Goal: Task Accomplishment & Management: Use online tool/utility

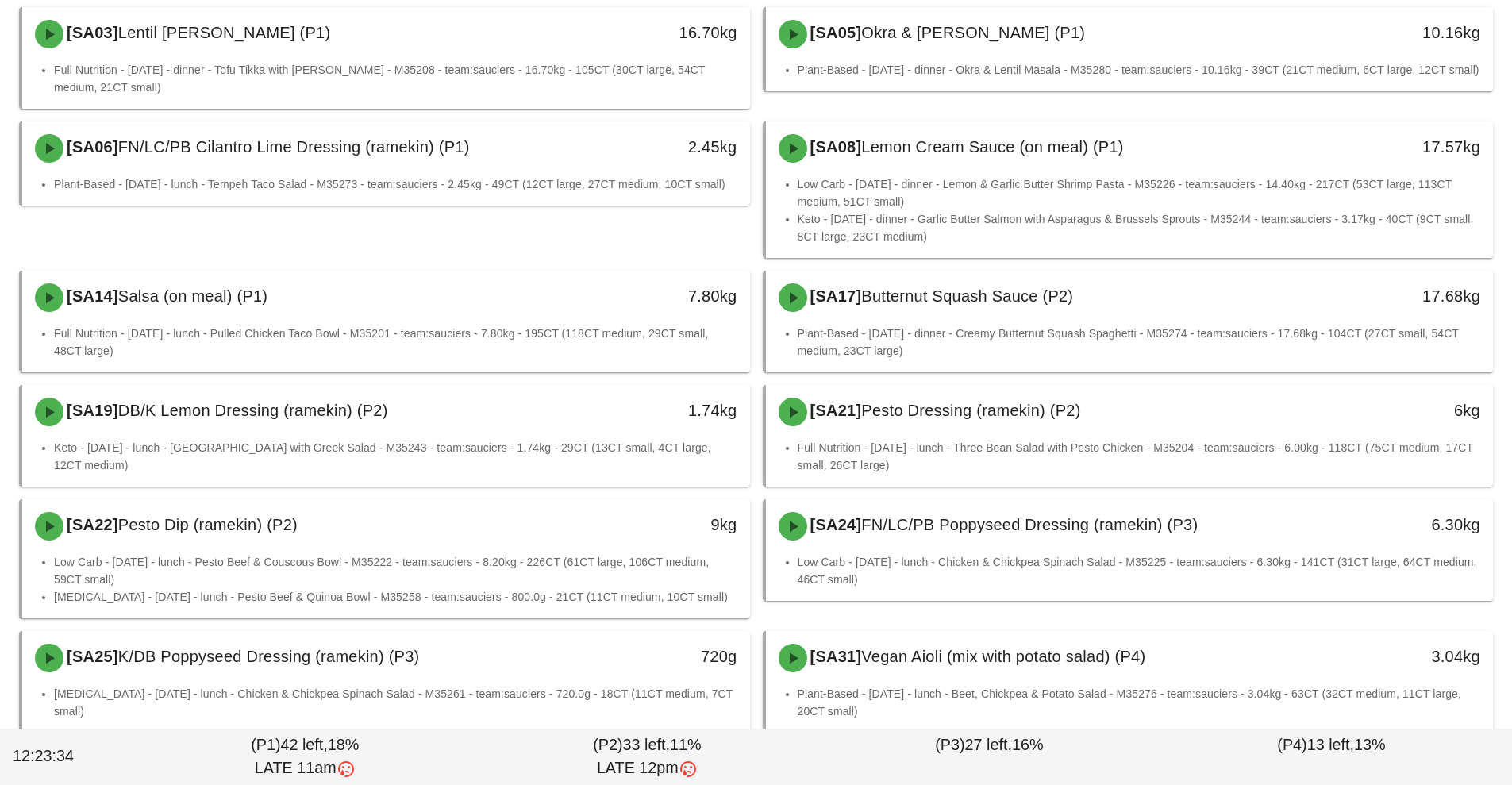
scroll to position [194, 0]
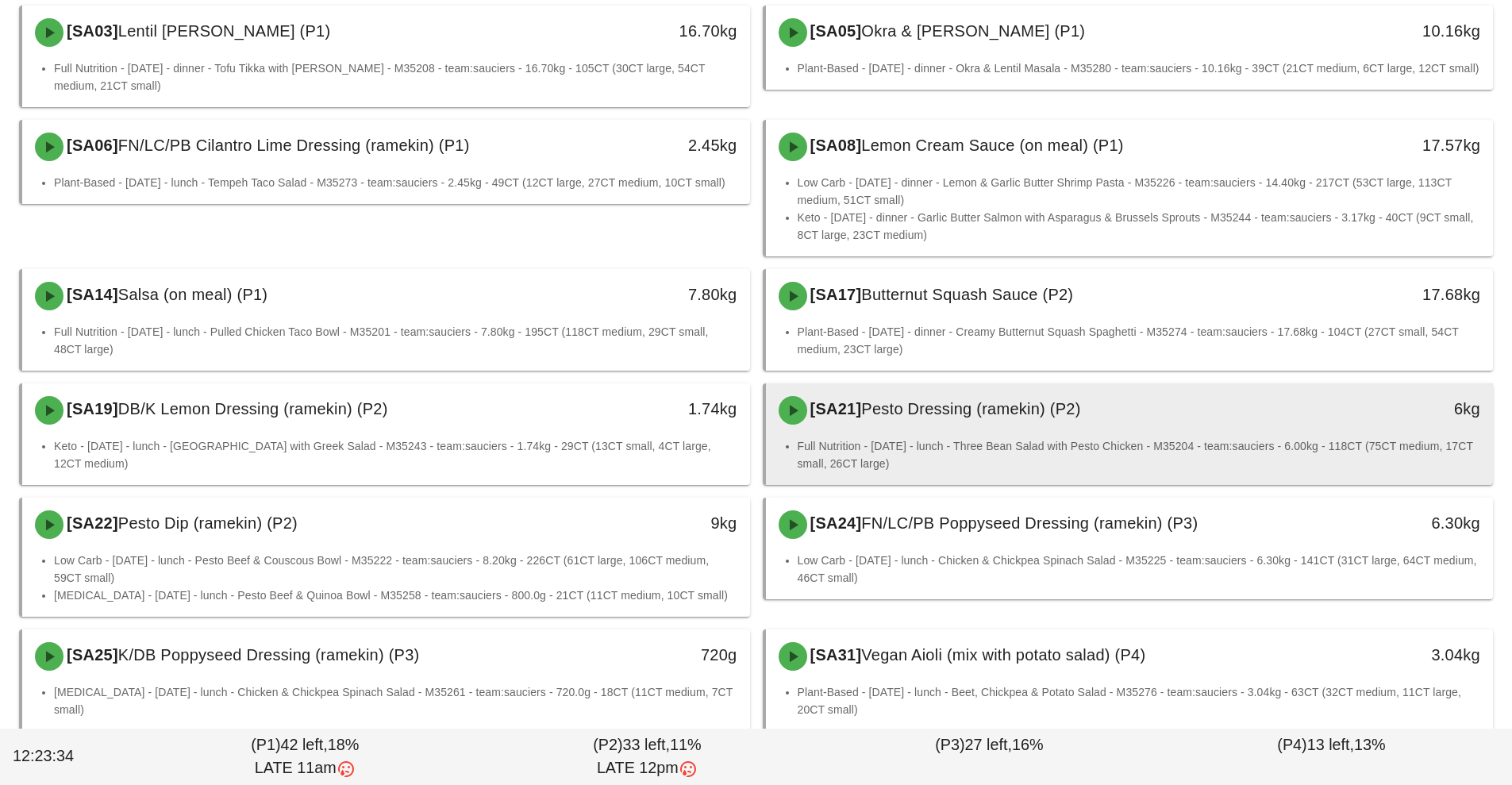
click at [1303, 424] on div "[SA21] Pesto Dressing (ramekin) (P2)" at bounding box center [1038, 410] width 540 height 48
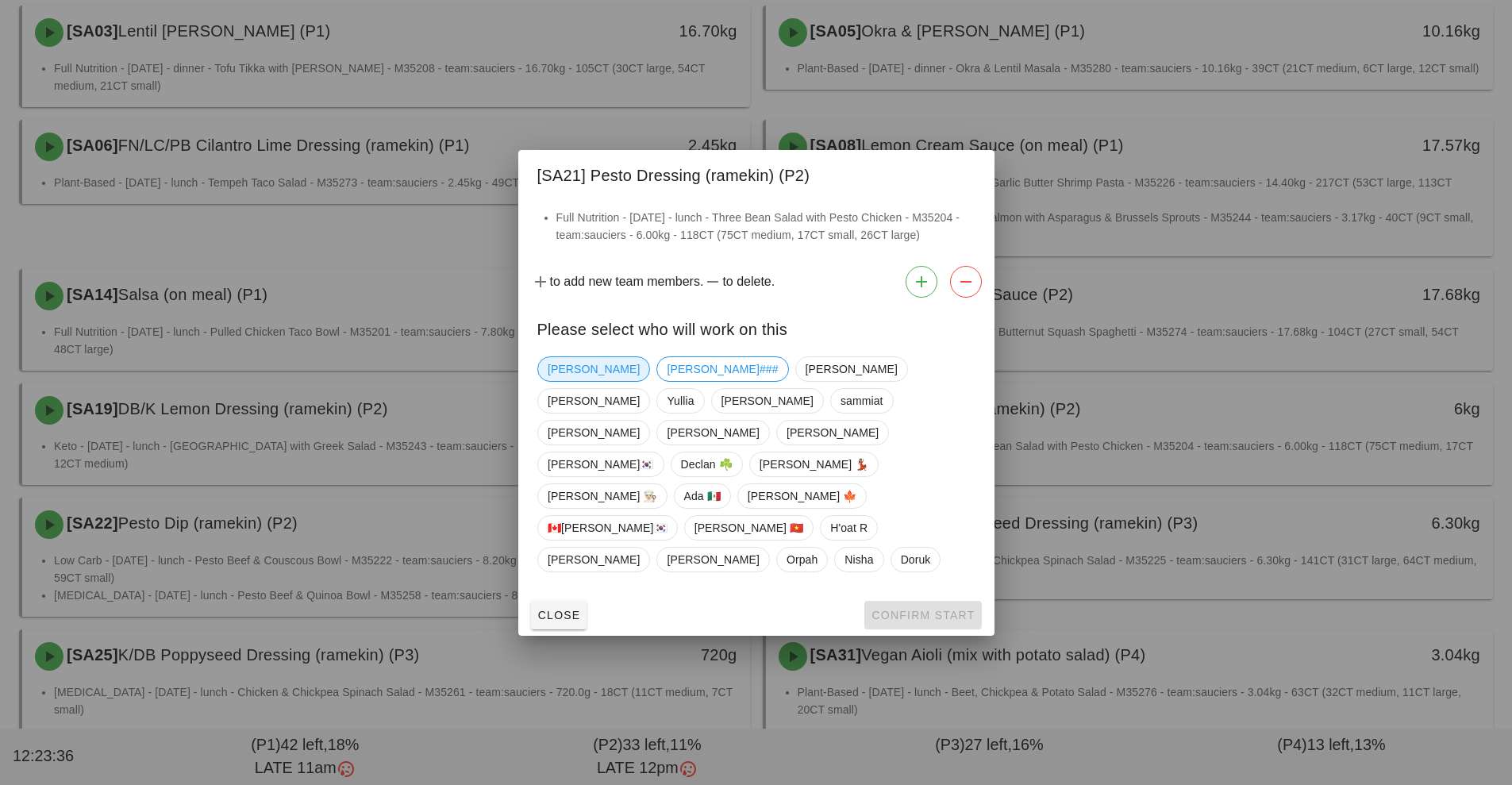
click at [565, 381] on span "[PERSON_NAME]" at bounding box center [593, 369] width 92 height 23
click at [934, 609] on span "Confirm Start" at bounding box center [922, 615] width 104 height 13
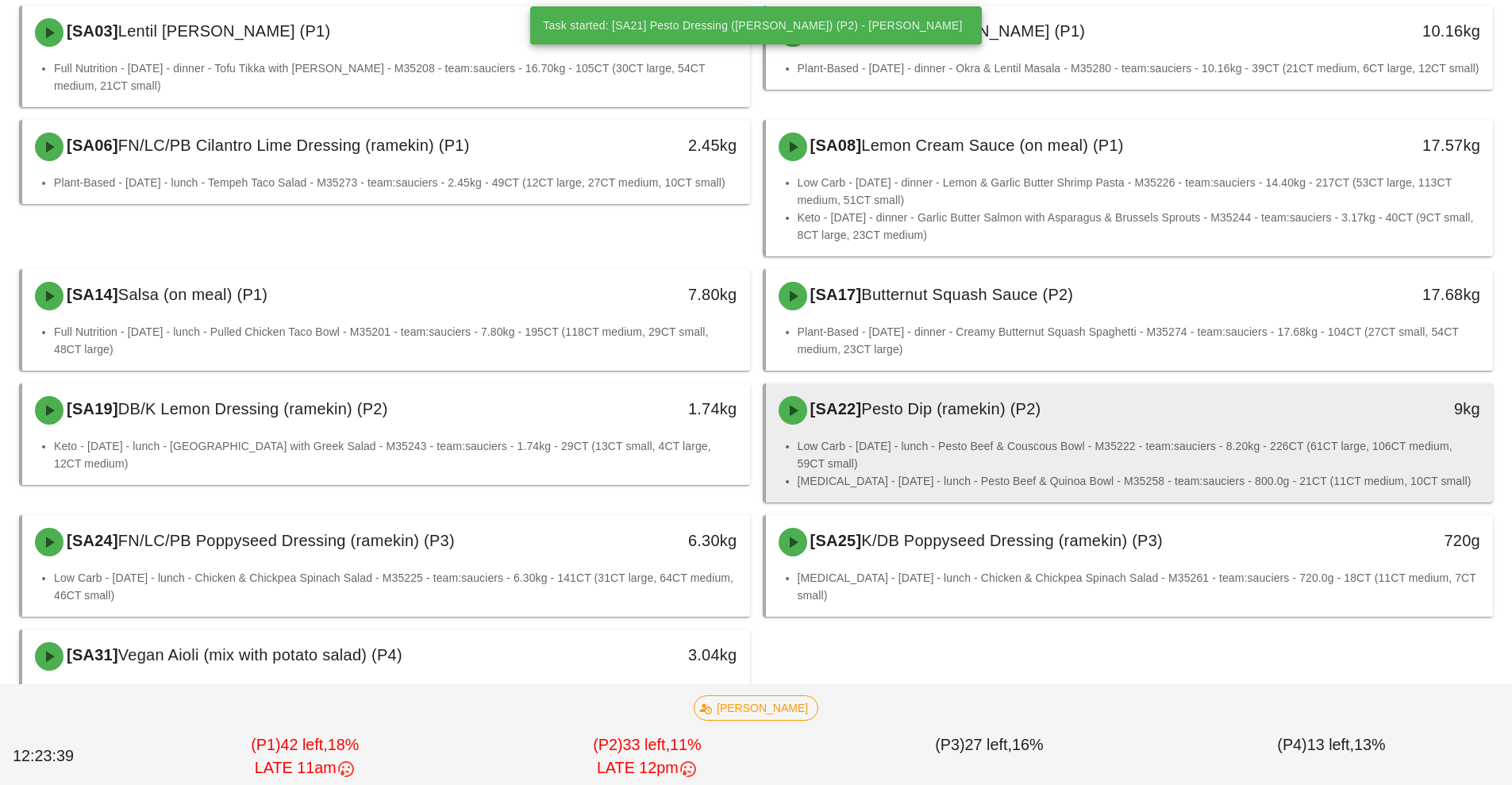
click at [1001, 453] on li "Low Carb - [DATE] - lunch - Pesto Beef & Couscous Bowl - M35222 - team:sauciers…" at bounding box center [1139, 454] width 683 height 35
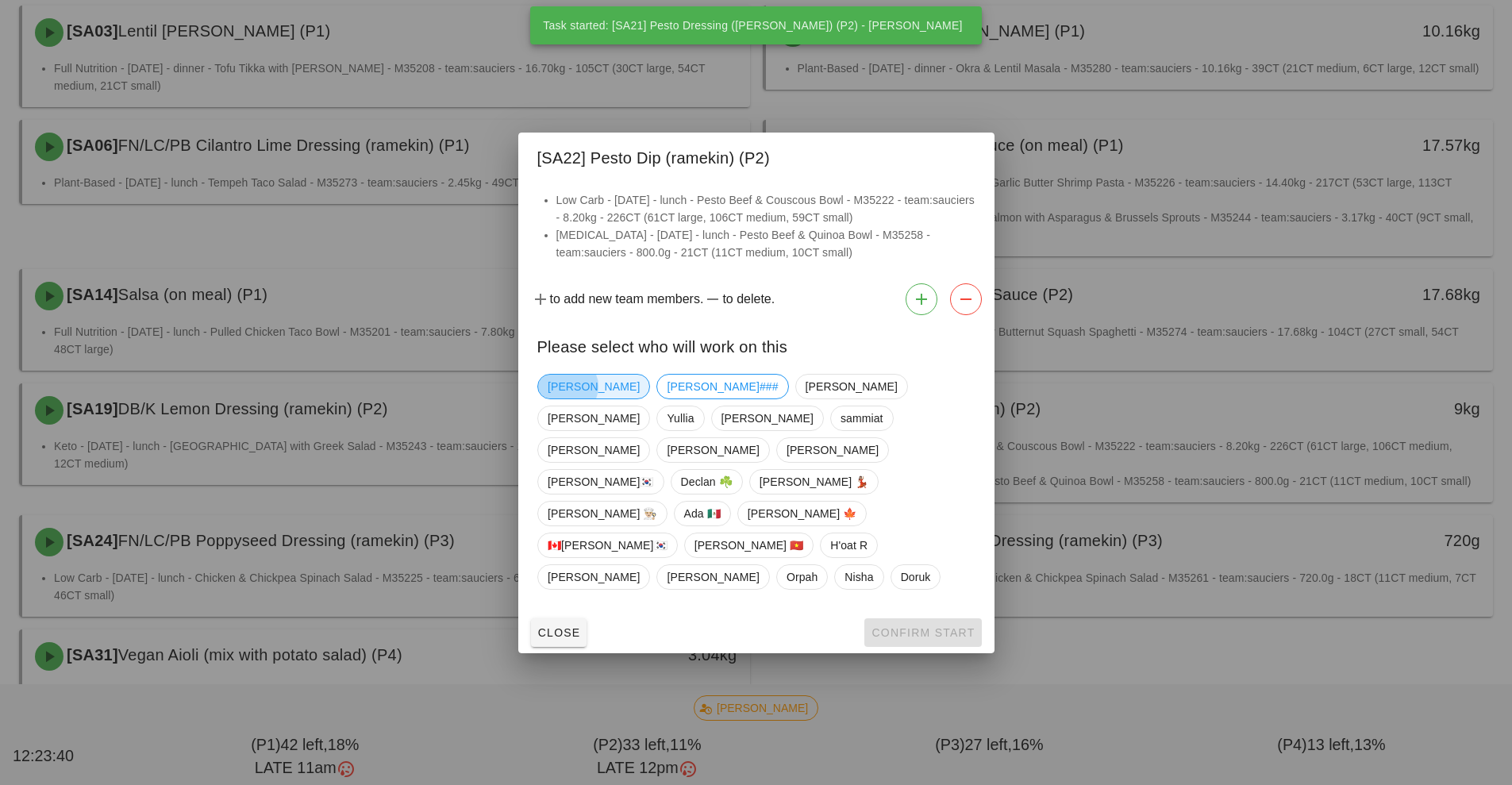
click at [566, 398] on span "[PERSON_NAME]" at bounding box center [593, 387] width 92 height 23
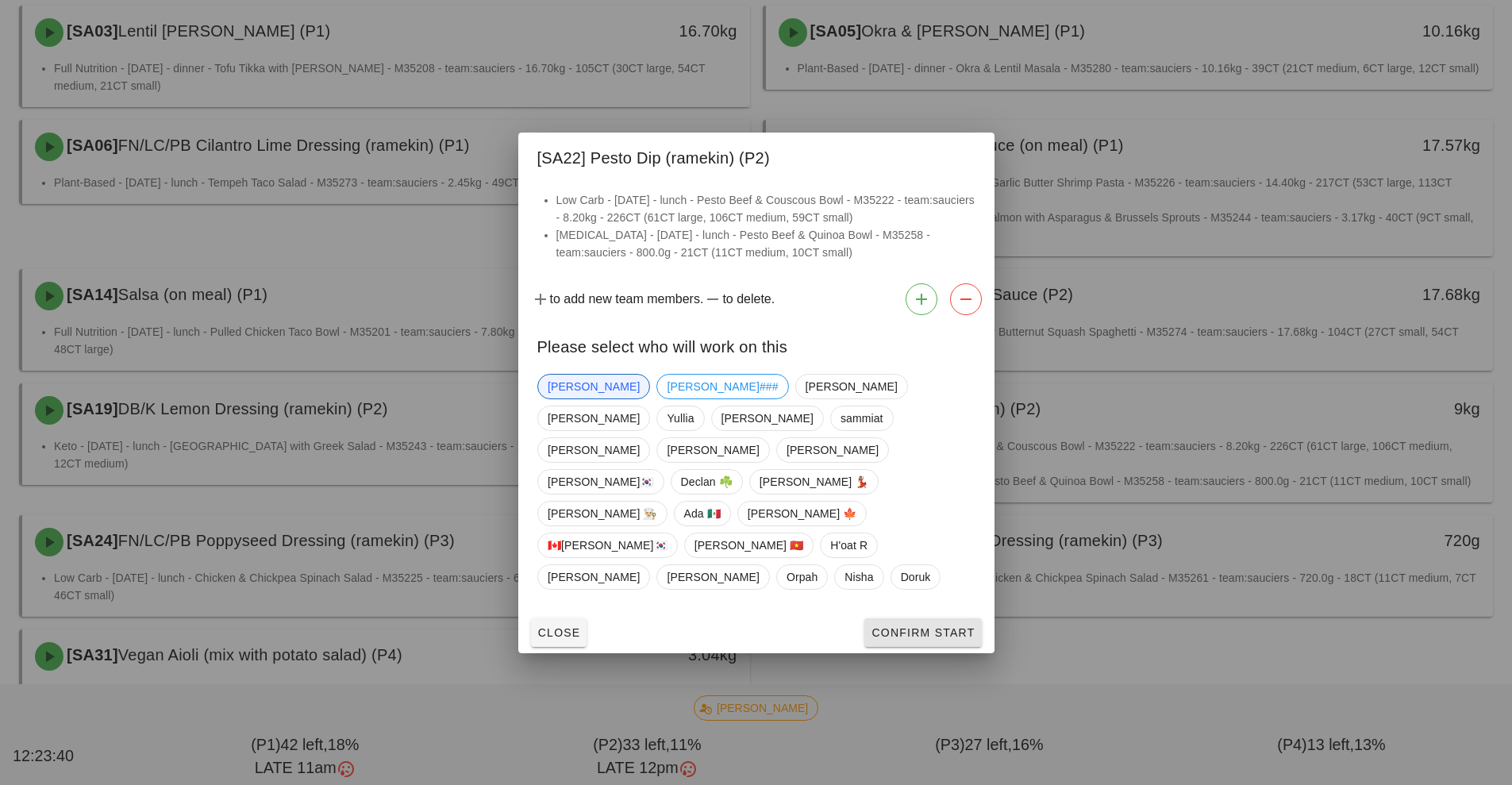
click at [917, 619] on button "Confirm Start" at bounding box center [922, 633] width 117 height 29
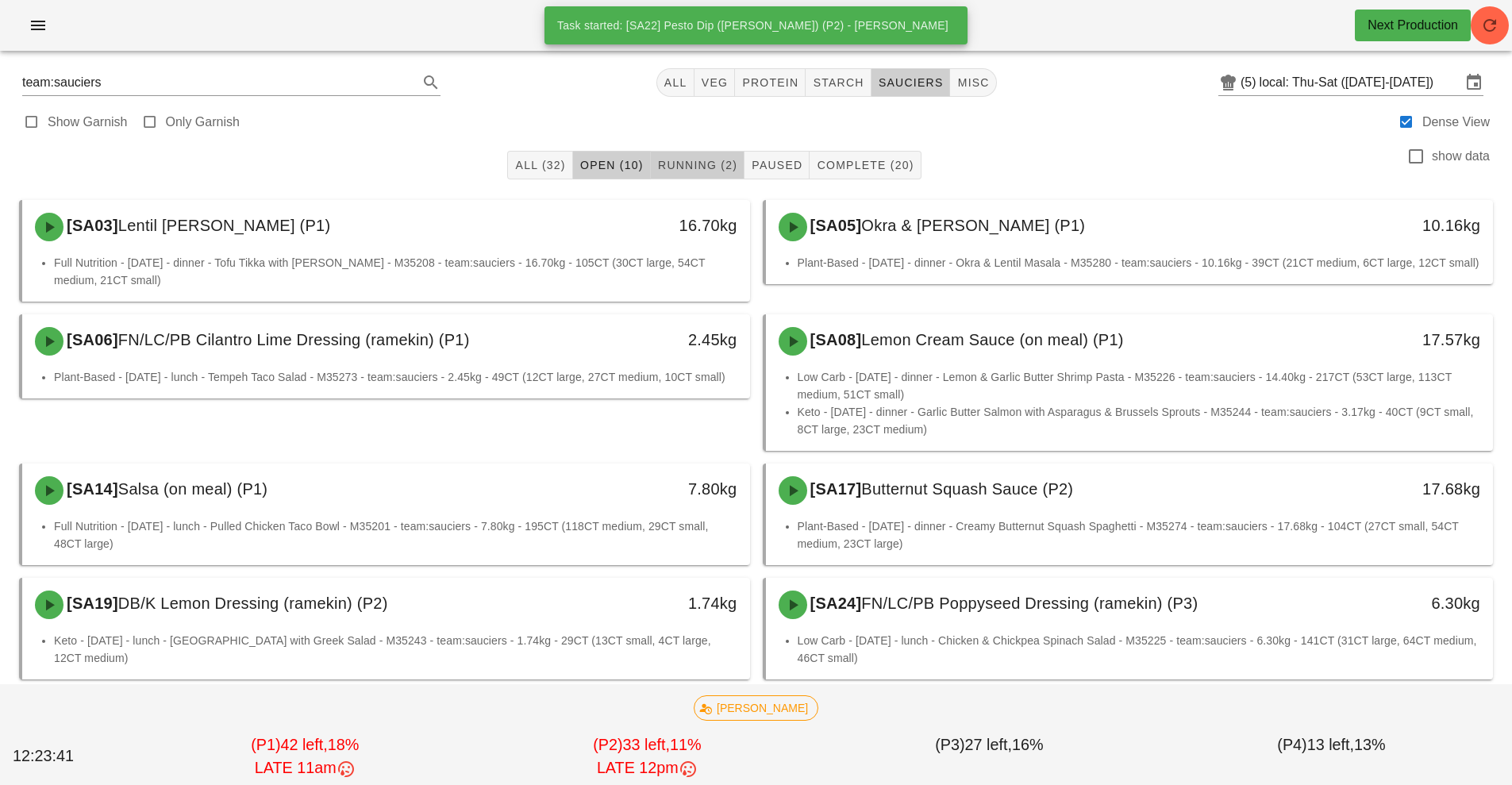
click at [674, 164] on span "Running (2)" at bounding box center [697, 165] width 80 height 13
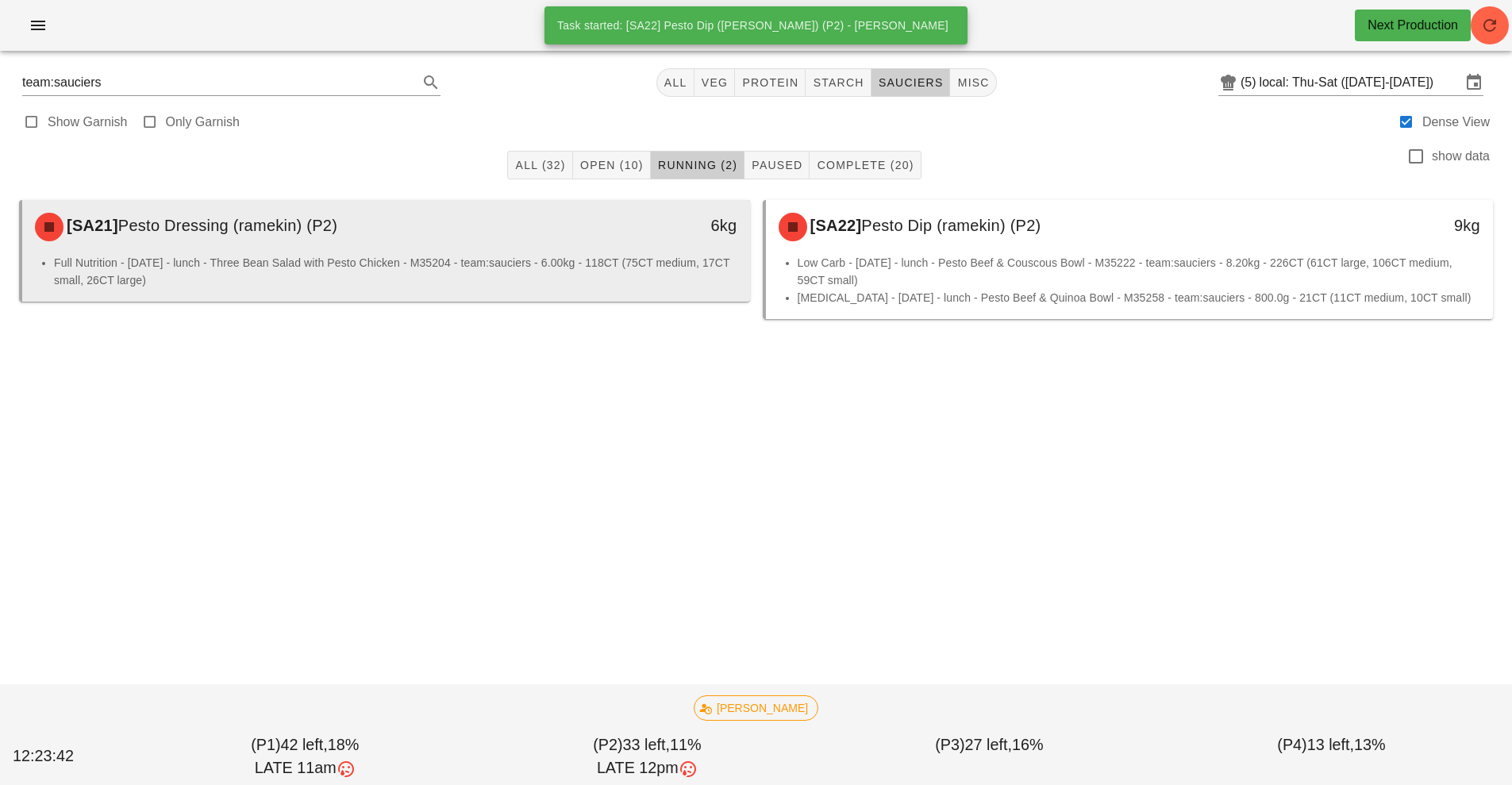
click at [707, 281] on li "Full Nutrition - [DATE] - lunch - Three Bean Salad with Pesto Chicken - M35204 …" at bounding box center [396, 271] width 683 height 35
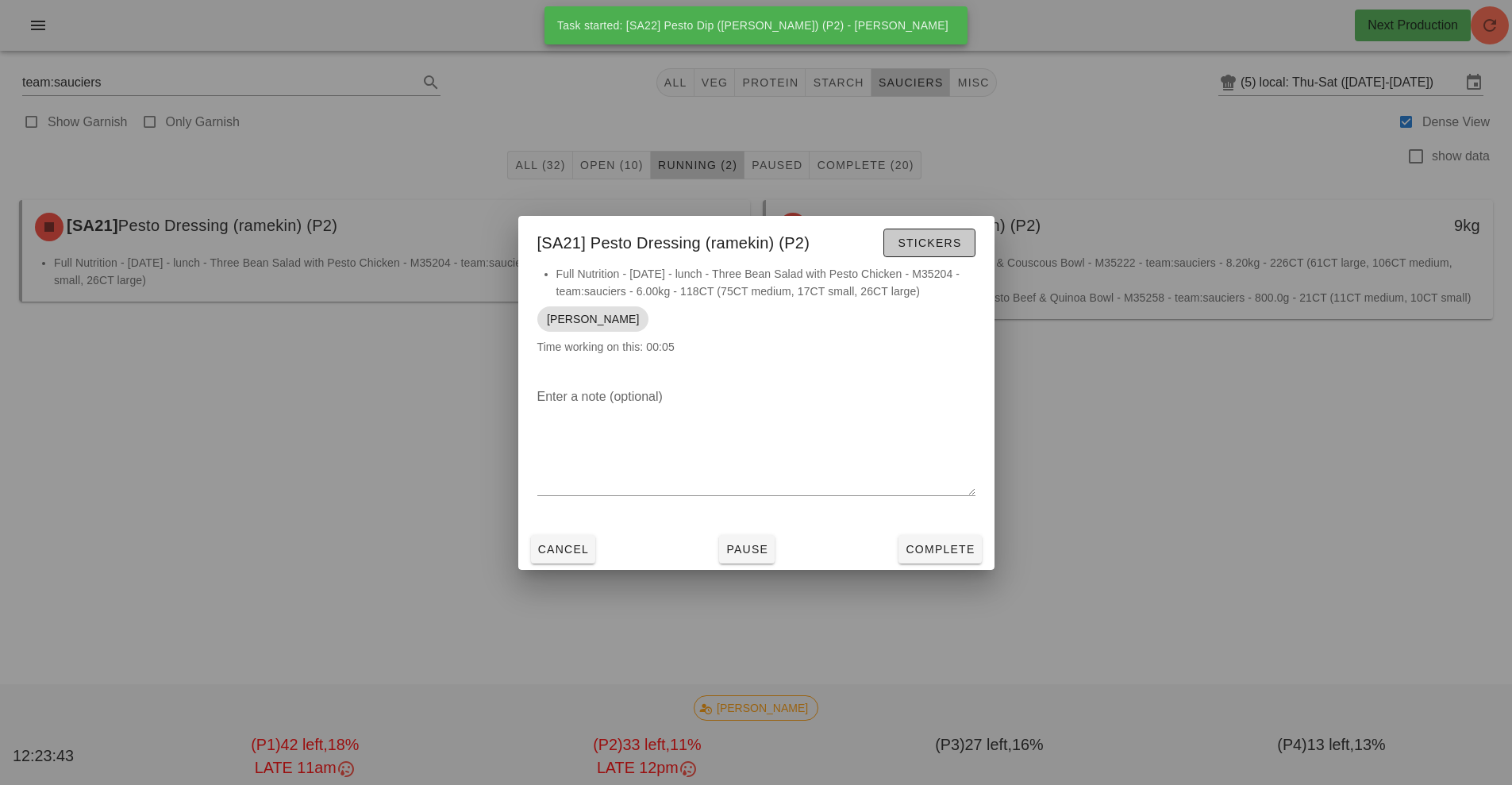
click at [959, 246] on span "Stickers" at bounding box center [929, 243] width 65 height 13
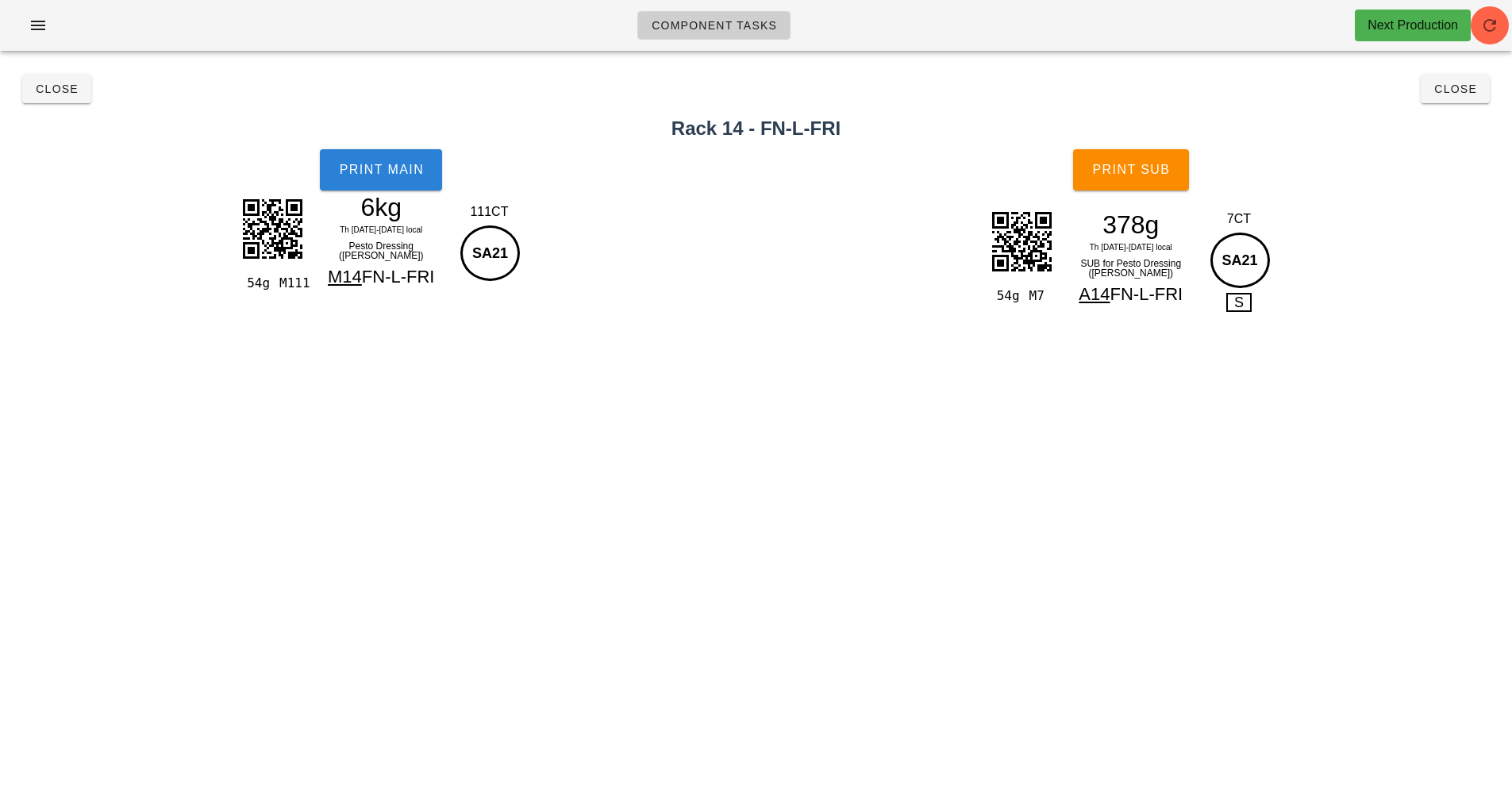
click at [387, 149] on button "Print Main" at bounding box center [381, 170] width 122 height 41
click at [1157, 180] on button "Print Sub" at bounding box center [1131, 170] width 116 height 41
click at [1464, 90] on span "Close" at bounding box center [1454, 89] width 44 height 13
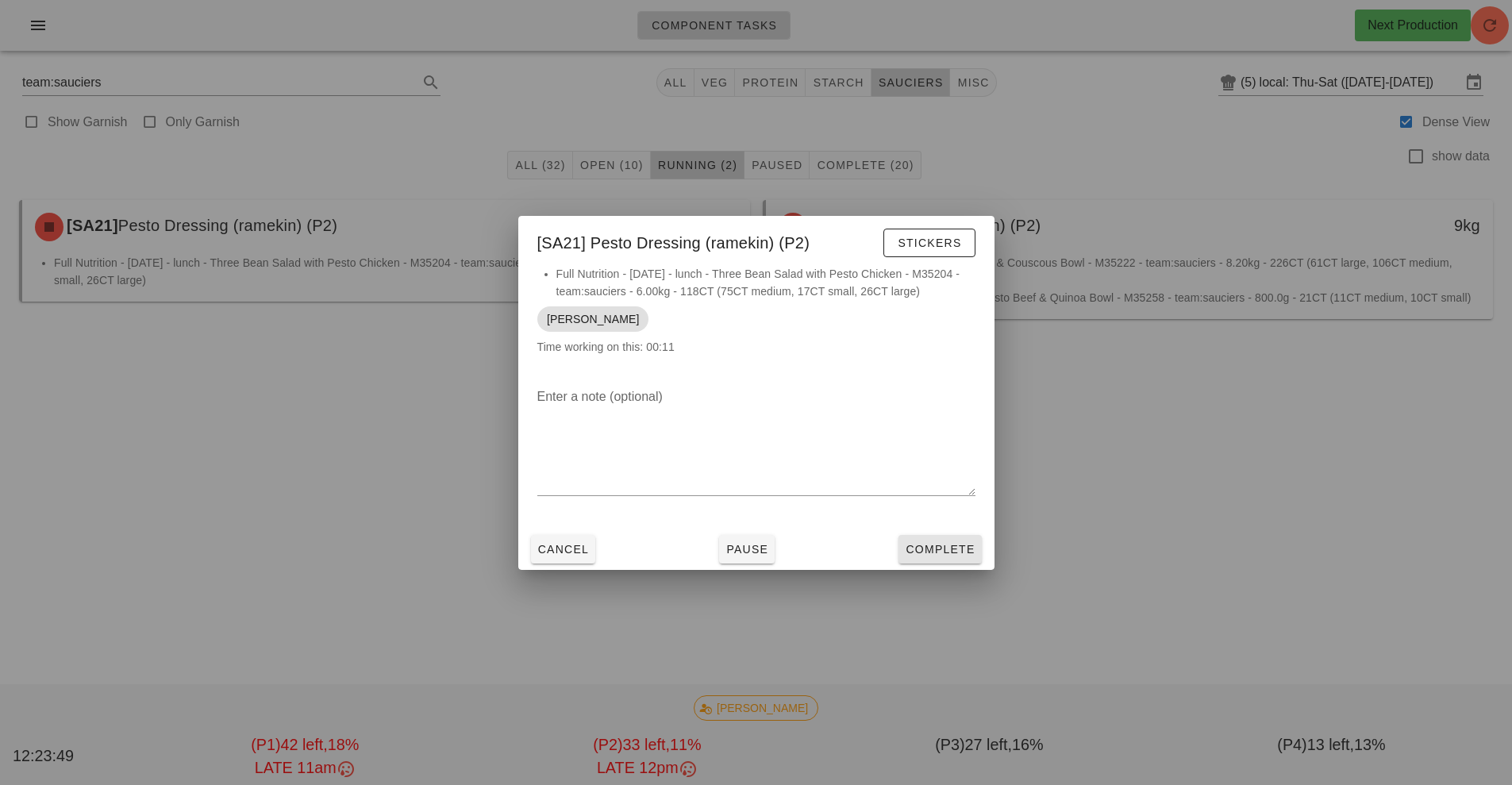
click at [940, 549] on span "Complete" at bounding box center [939, 549] width 70 height 13
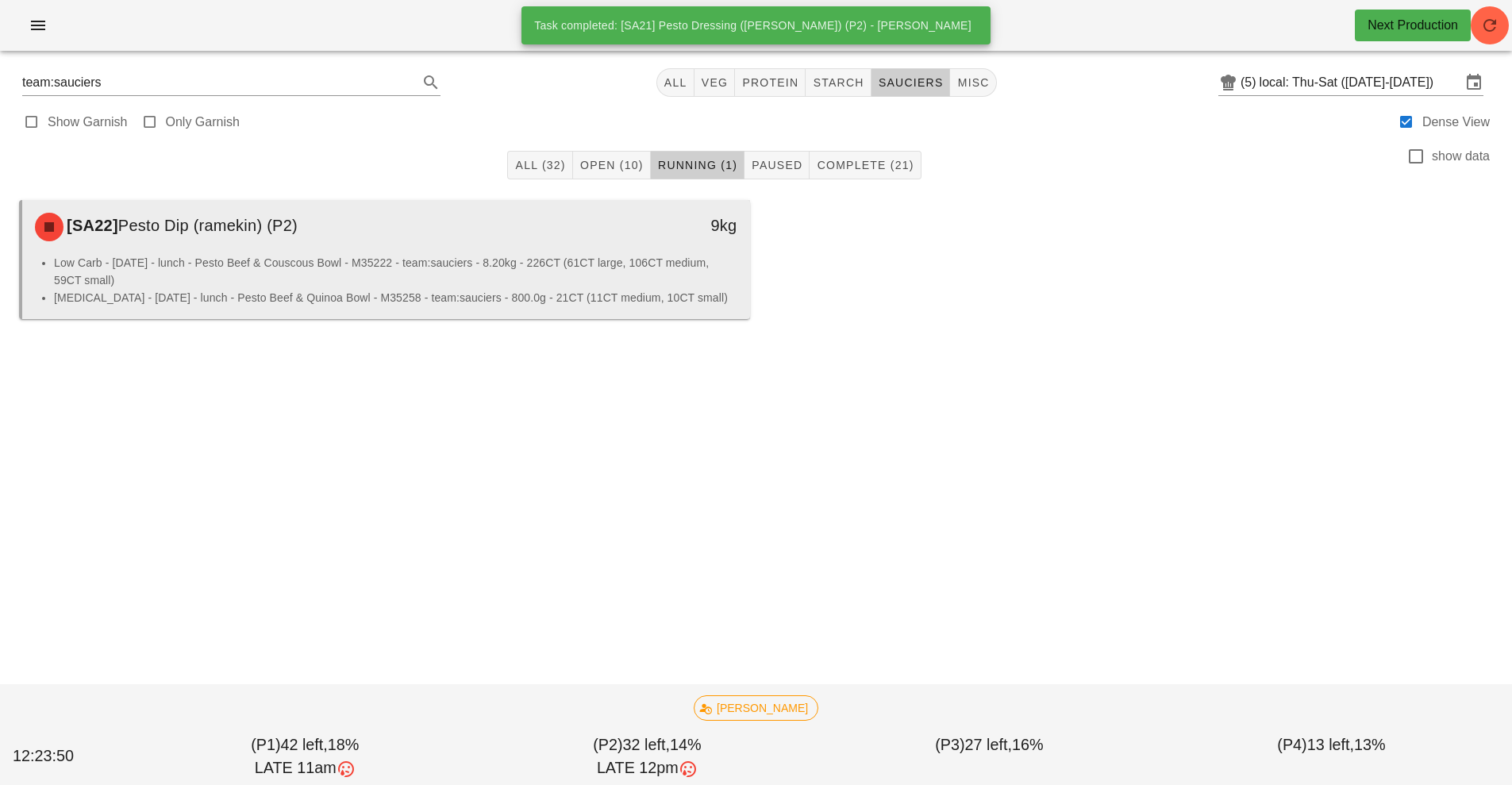
click at [626, 263] on li "Low Carb - [DATE] - lunch - Pesto Beef & Couscous Bowl - M35222 - team:sauciers…" at bounding box center [396, 271] width 683 height 35
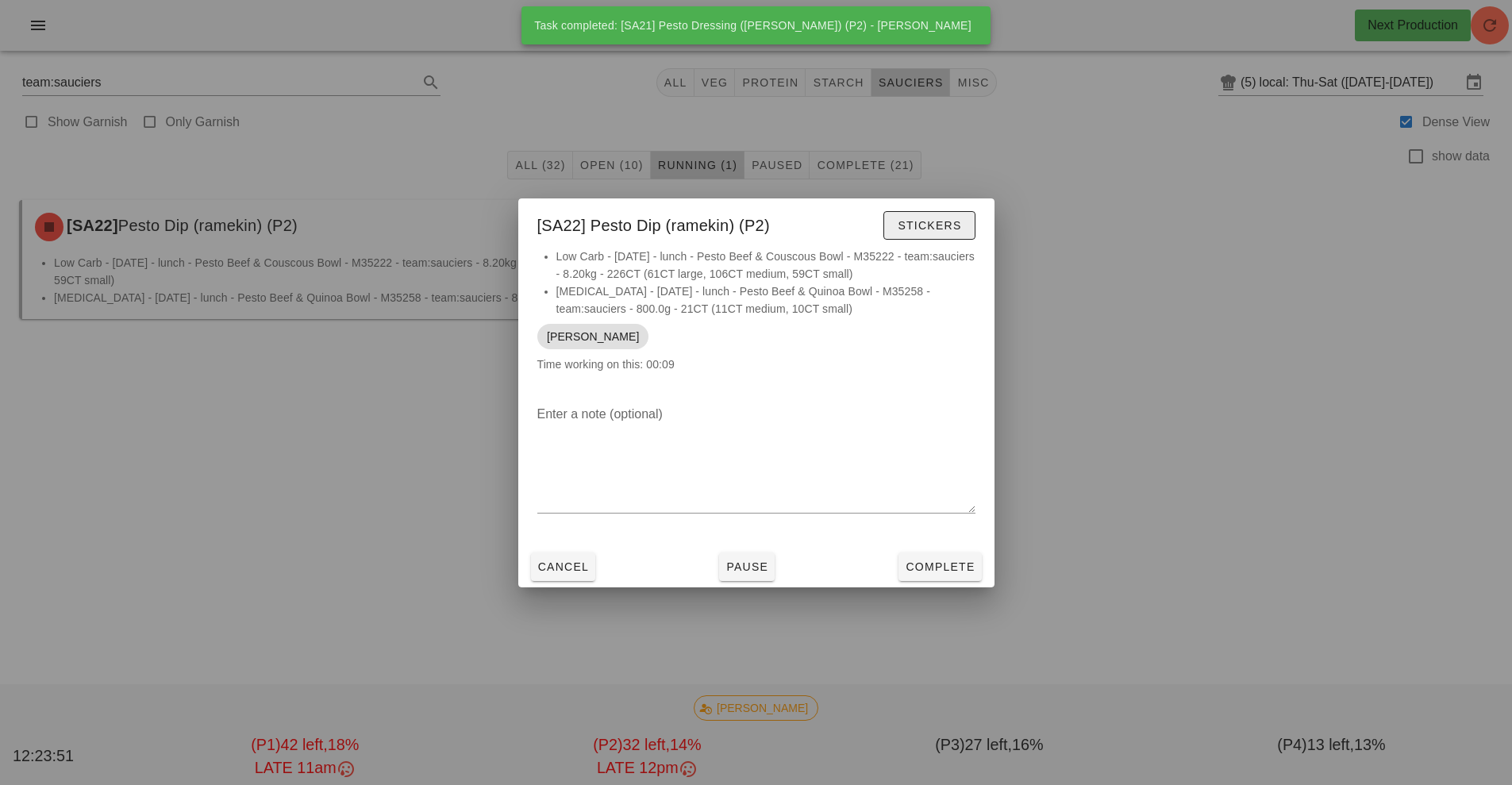
click at [947, 237] on button "Stickers" at bounding box center [929, 226] width 92 height 29
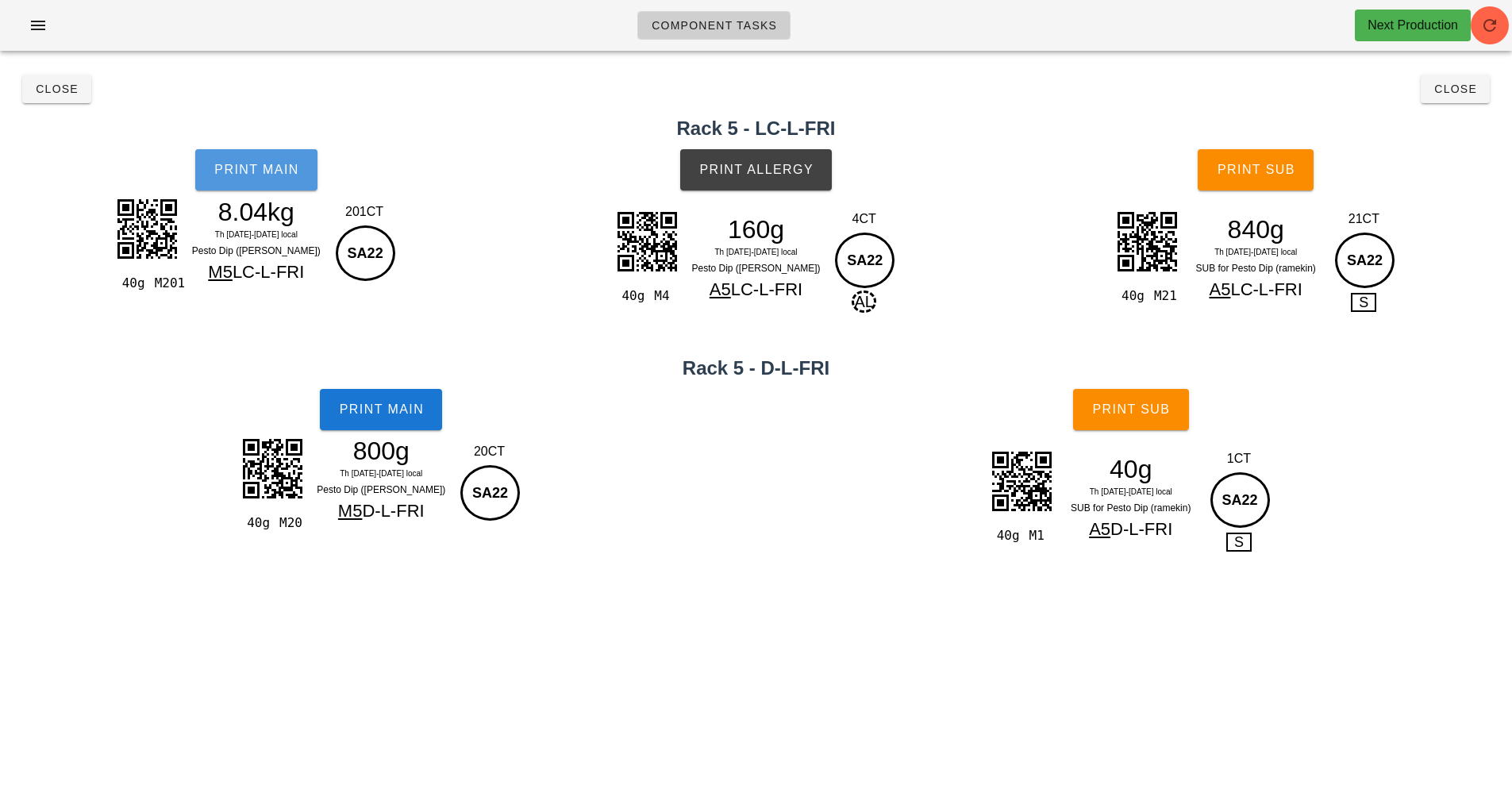
click at [289, 173] on span "Print Main" at bounding box center [255, 170] width 85 height 14
click at [413, 415] on span "Print Main" at bounding box center [380, 410] width 85 height 14
click at [771, 171] on span "Print Allergy" at bounding box center [756, 170] width 115 height 14
click at [1143, 424] on button "Print Sub" at bounding box center [1131, 410] width 116 height 41
click at [1275, 168] on span "Print Sub" at bounding box center [1255, 170] width 78 height 14
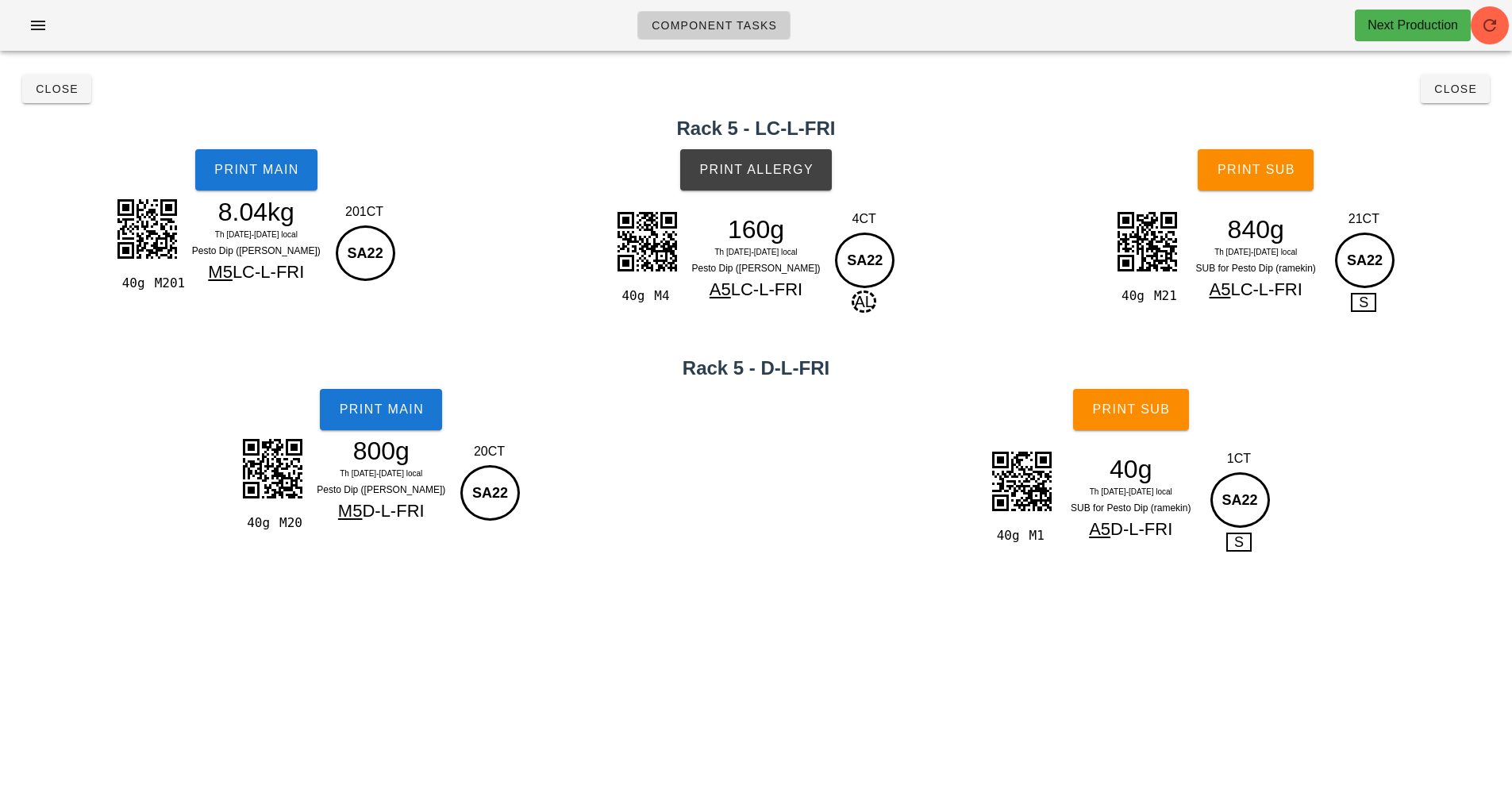
click at [1476, 120] on h2 "Rack 5 - LC-L-FRI" at bounding box center [756, 129] width 1493 height 29
click at [1453, 101] on button "Close" at bounding box center [1454, 89] width 69 height 29
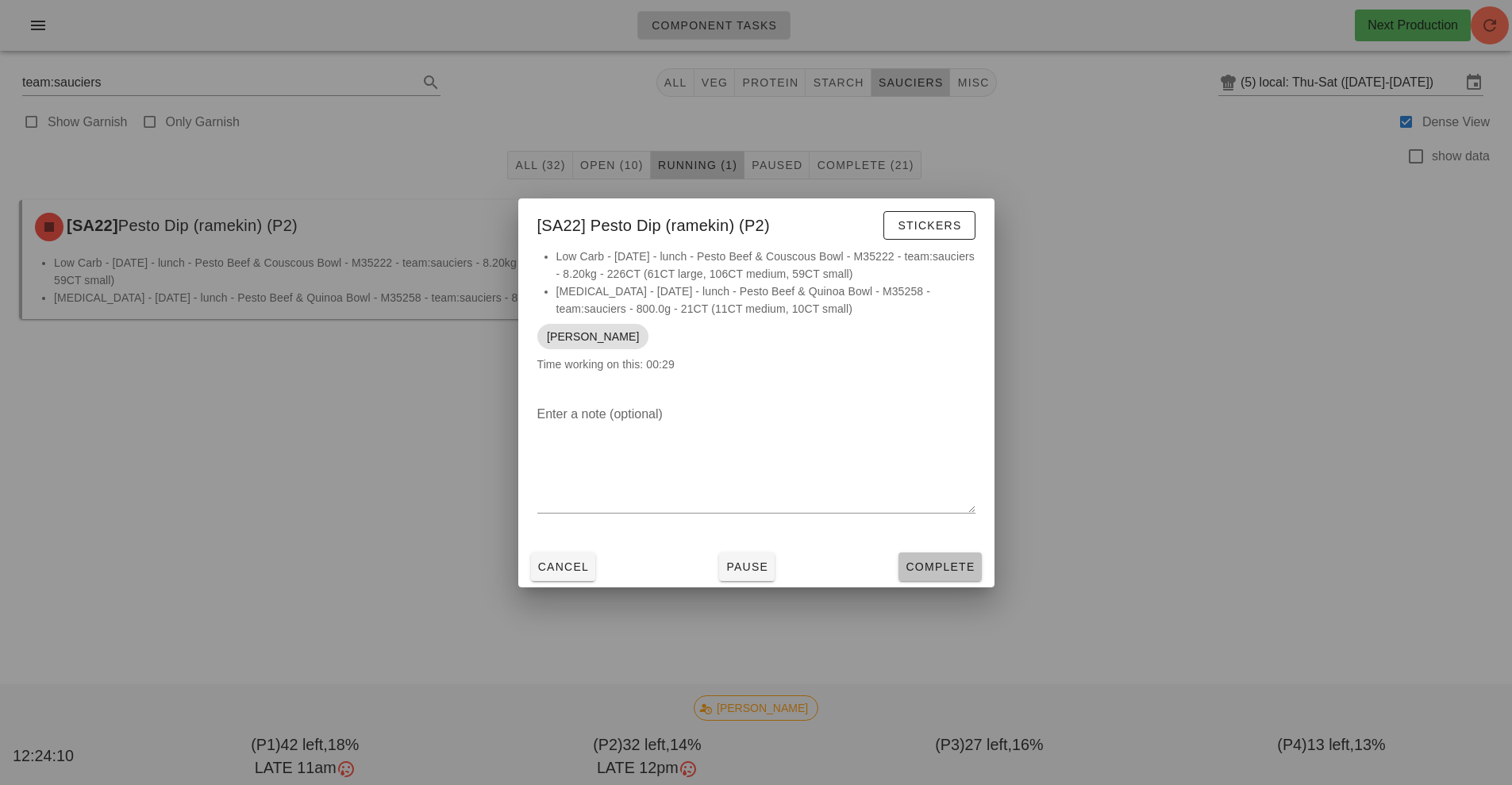
click at [945, 576] on button "Complete" at bounding box center [939, 566] width 83 height 29
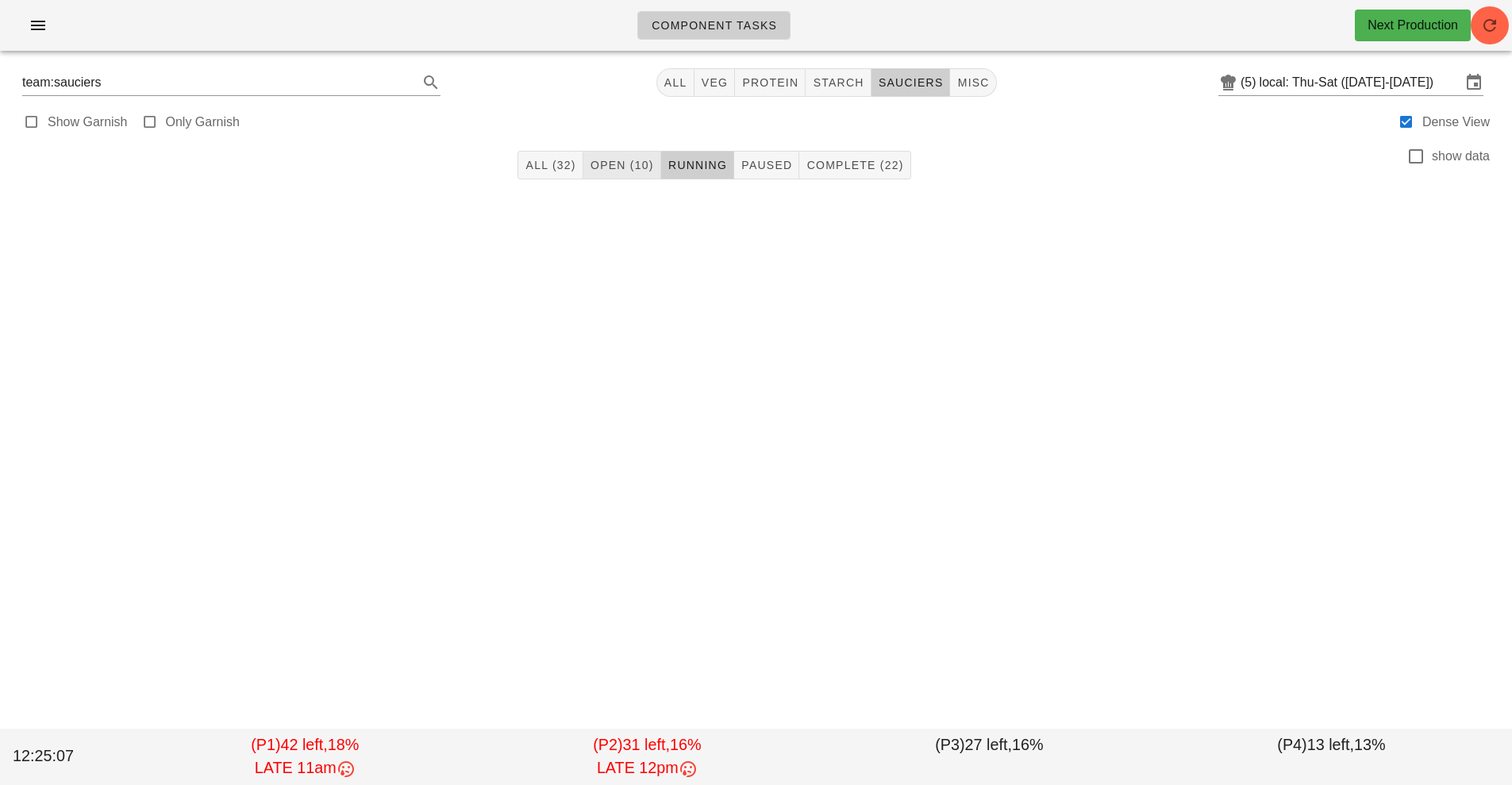
click at [616, 156] on button "Open (10)" at bounding box center [622, 165] width 78 height 29
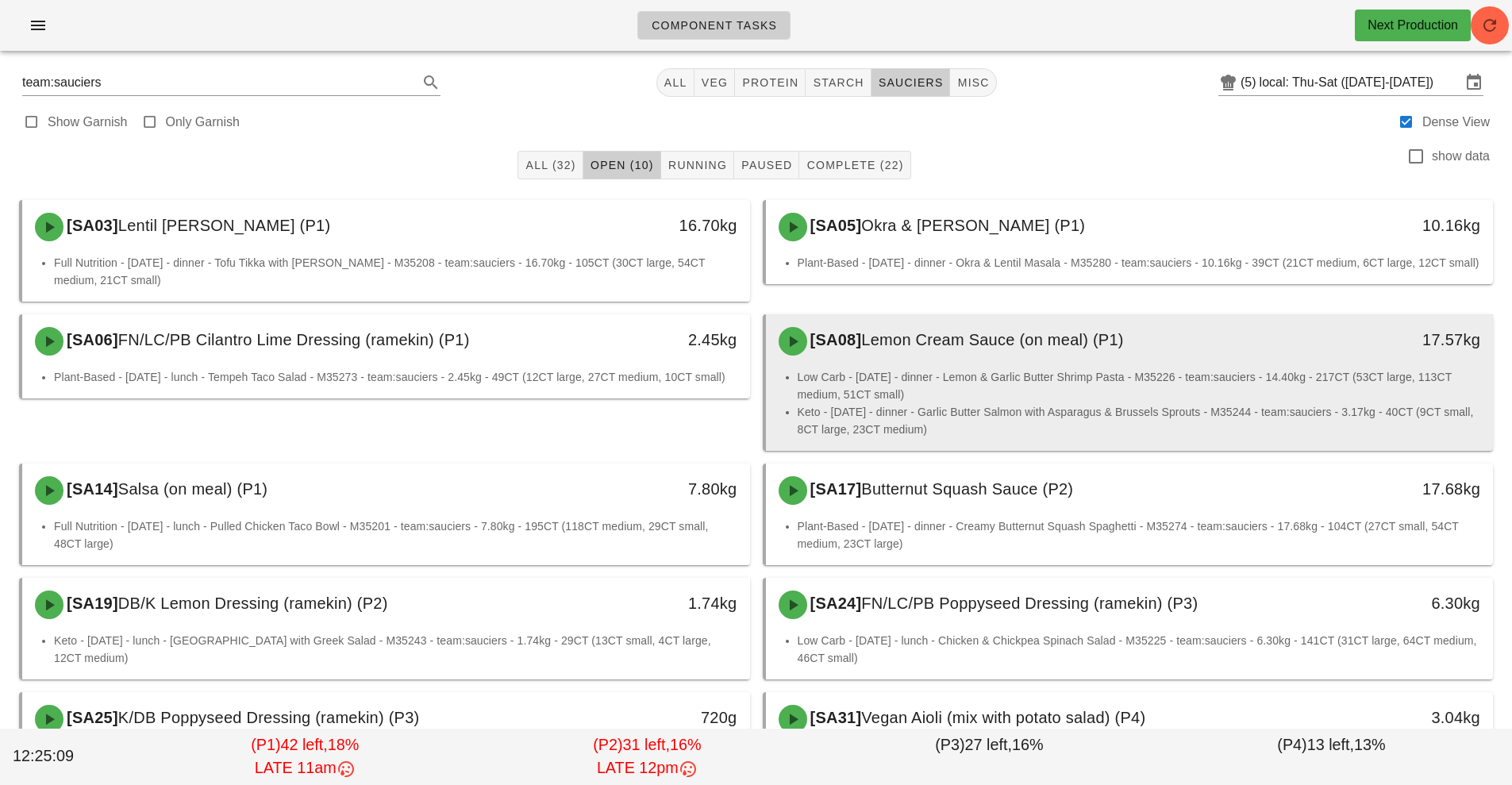
click at [945, 372] on li "Low Carb - [DATE] - dinner - Lemon & Garlic Butter Shrimp Pasta - M35226 - team…" at bounding box center [1139, 386] width 683 height 35
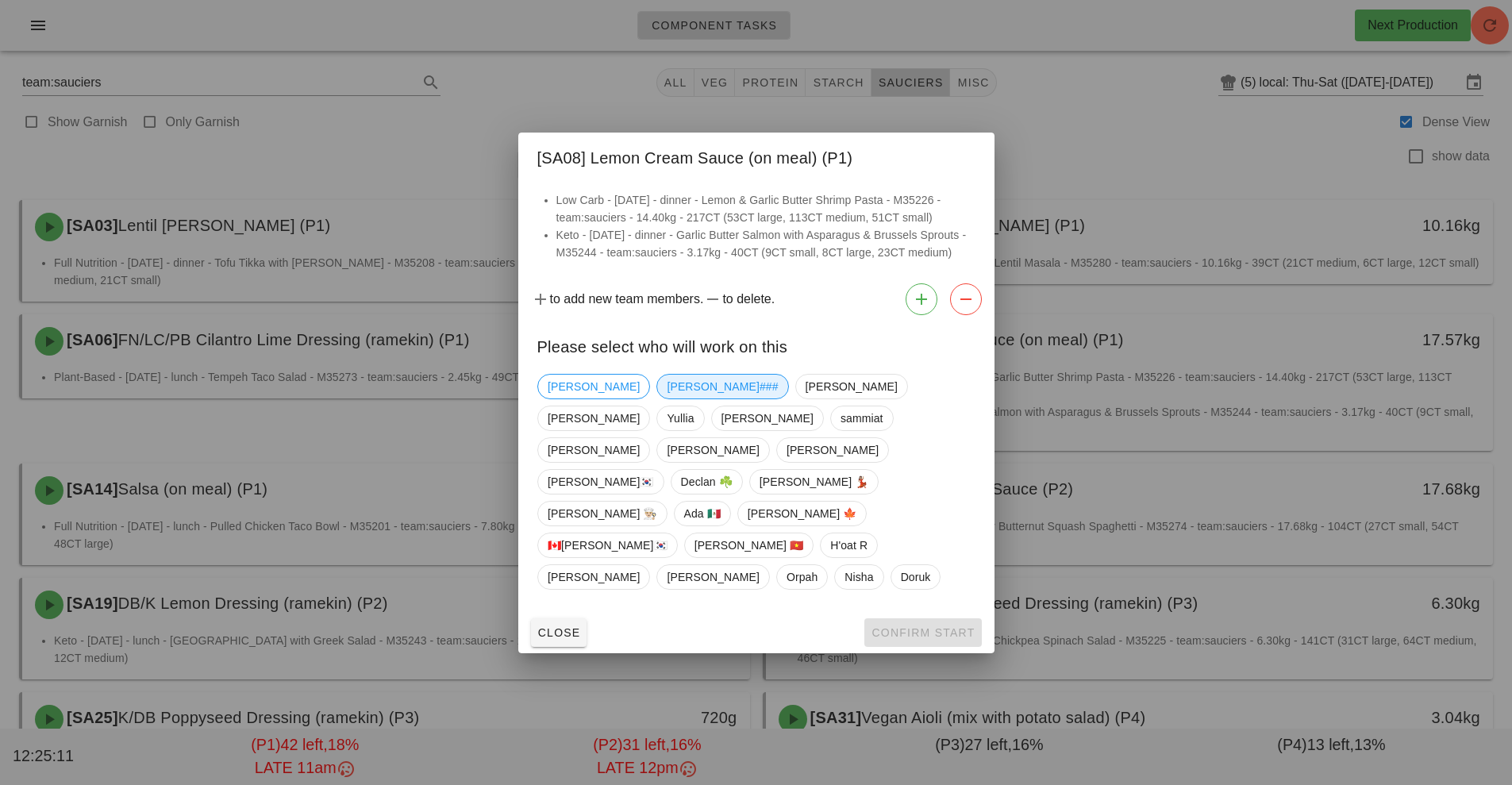
click at [667, 398] on span "[PERSON_NAME]###" at bounding box center [723, 387] width 111 height 23
click at [930, 627] on span "Confirm Start" at bounding box center [922, 633] width 104 height 13
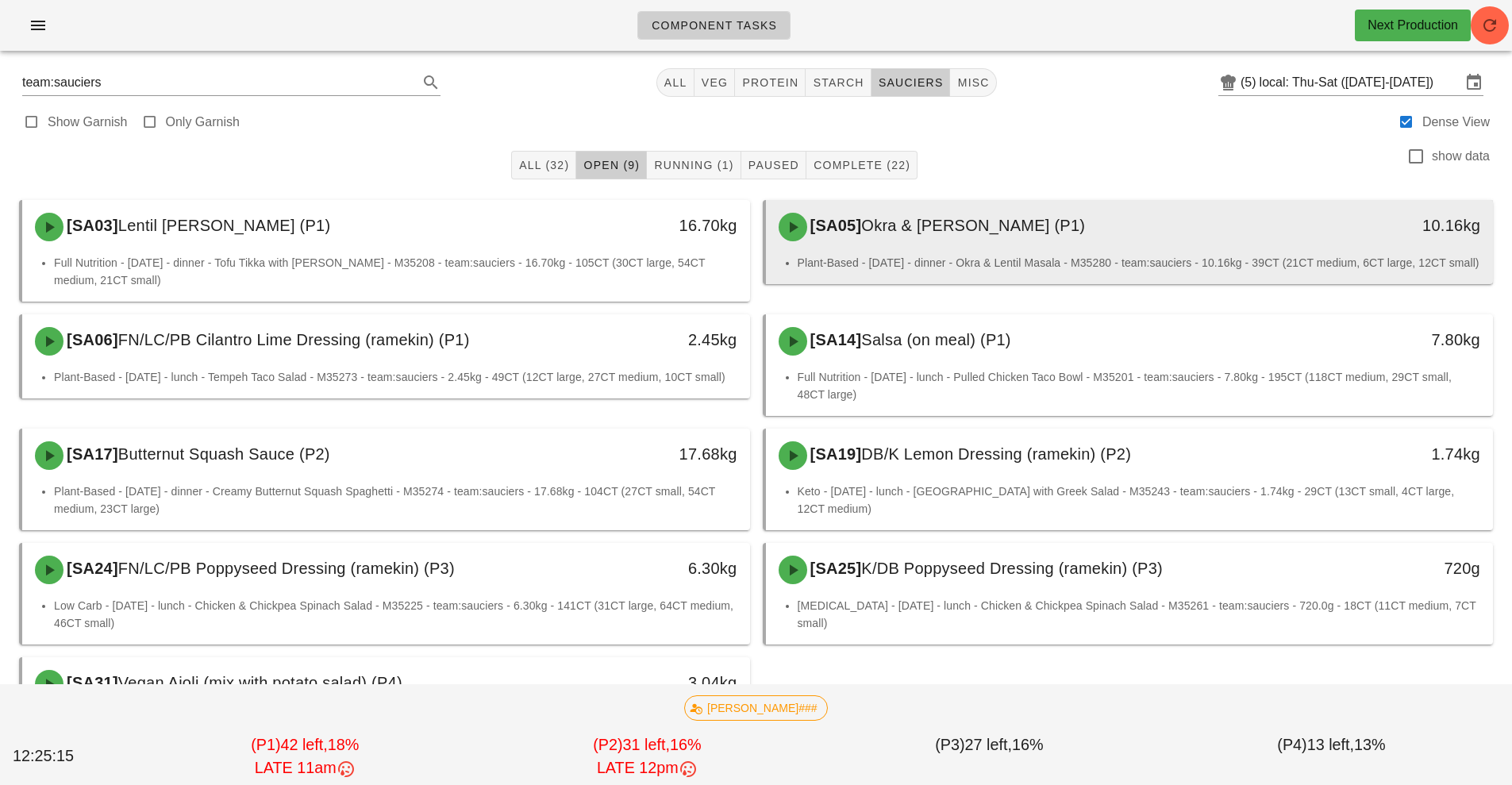
click at [979, 252] on div "[SA05] Okra & [PERSON_NAME] (P1) 10.16kg" at bounding box center [1130, 227] width 728 height 54
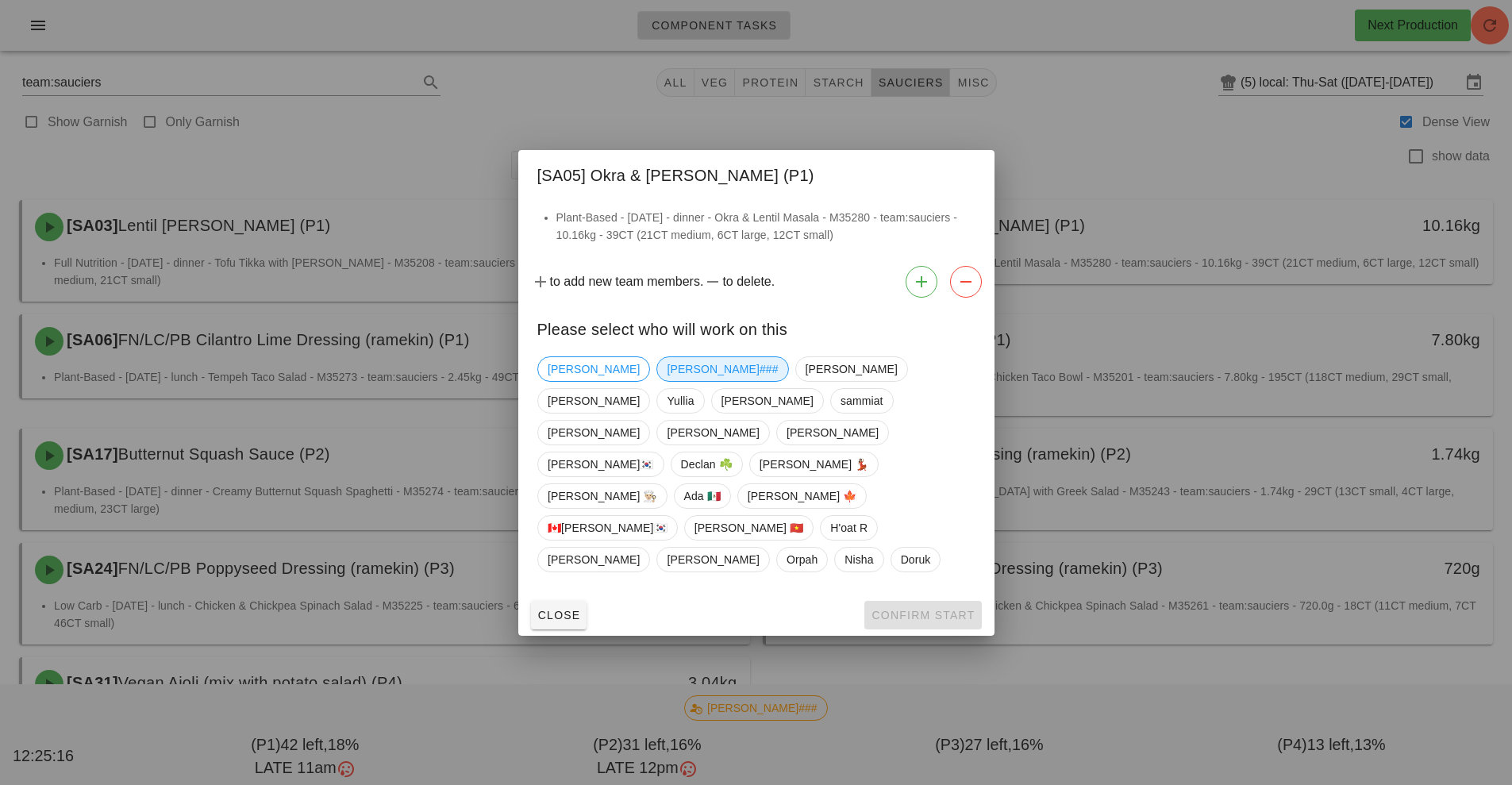
click at [667, 381] on span "[PERSON_NAME]###" at bounding box center [723, 369] width 111 height 23
click at [917, 601] on button "Confirm Start" at bounding box center [922, 615] width 117 height 29
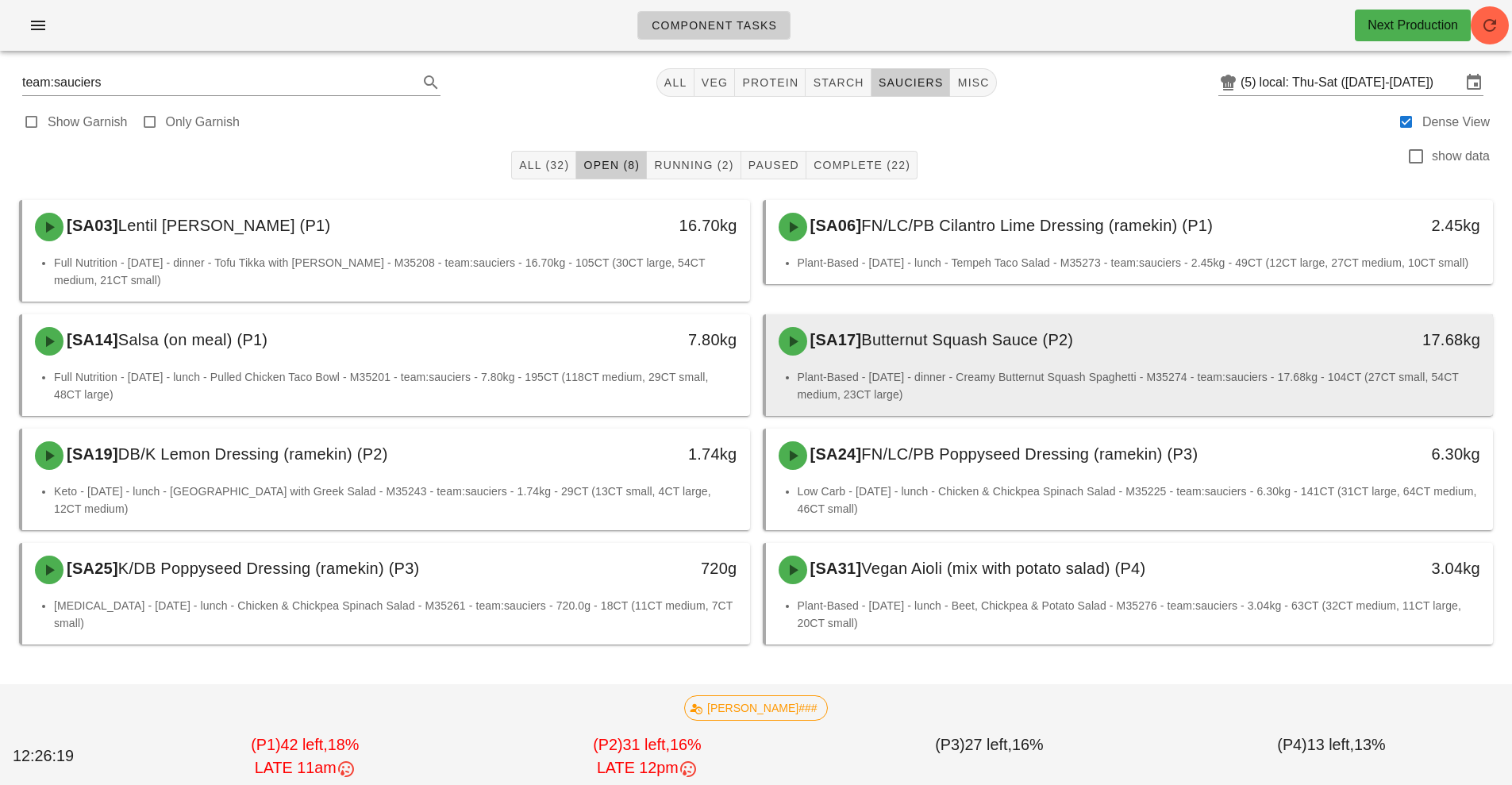
click at [940, 371] on li "Plant-Based - [DATE] - dinner - Creamy Butternut Squash Spaghetti - M35274 - te…" at bounding box center [1139, 386] width 683 height 35
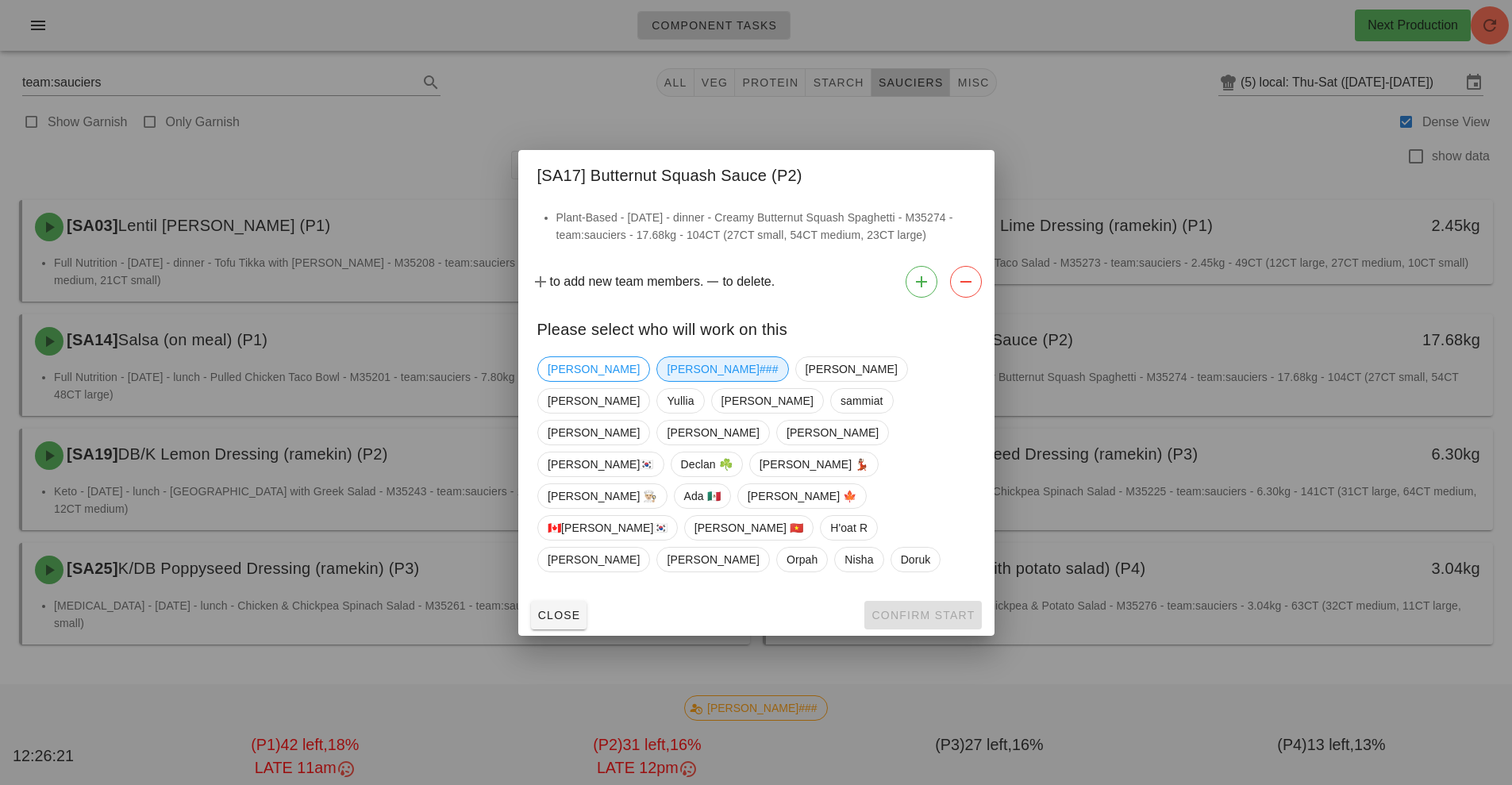
click at [667, 381] on span "[PERSON_NAME]###" at bounding box center [723, 369] width 111 height 23
click at [907, 609] on span "Confirm Start" at bounding box center [922, 615] width 104 height 13
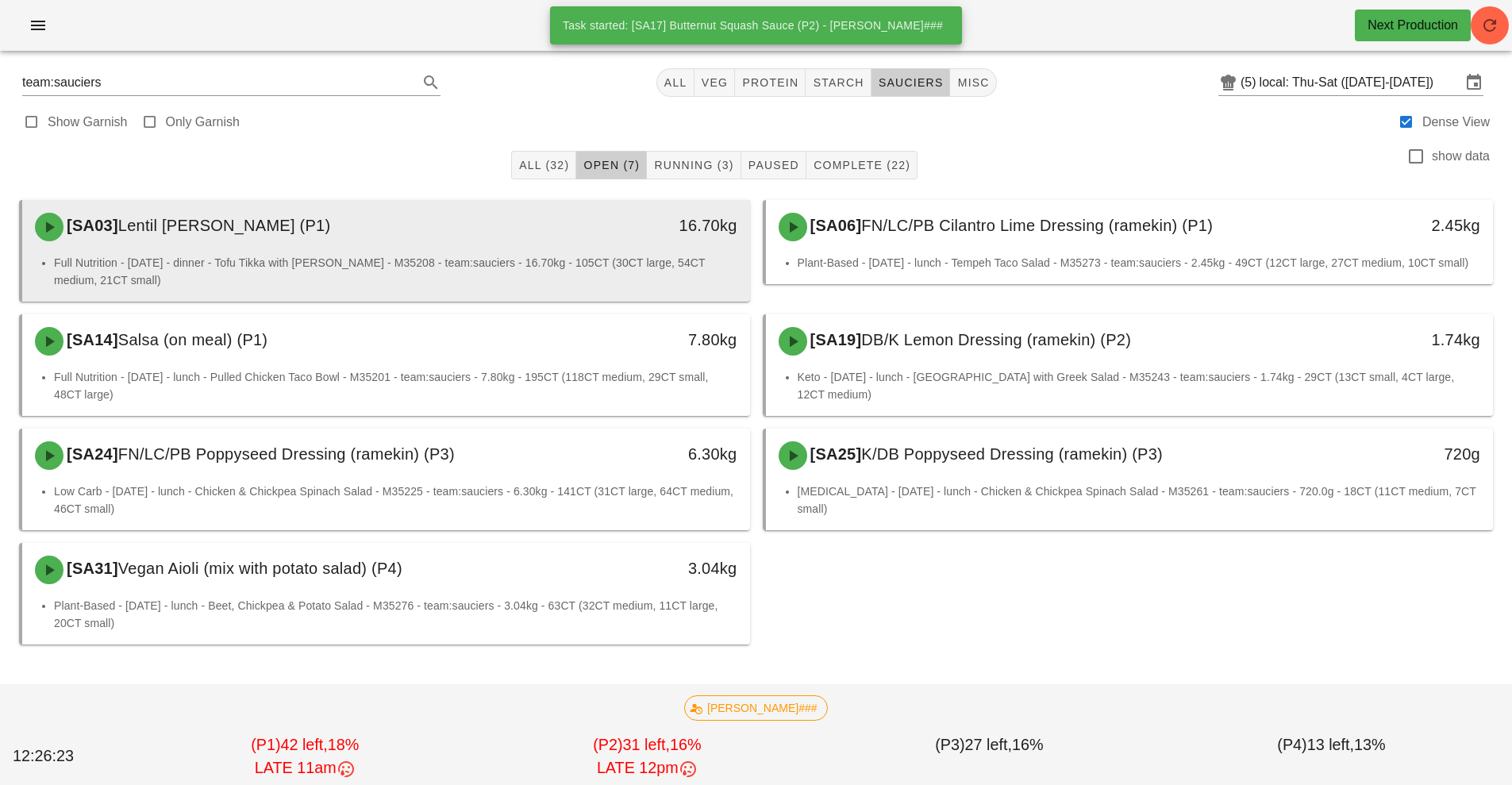
click at [532, 257] on li "Full Nutrition - [DATE] - dinner - Tofu Tikka with [PERSON_NAME] - M35208 - tea…" at bounding box center [396, 271] width 683 height 35
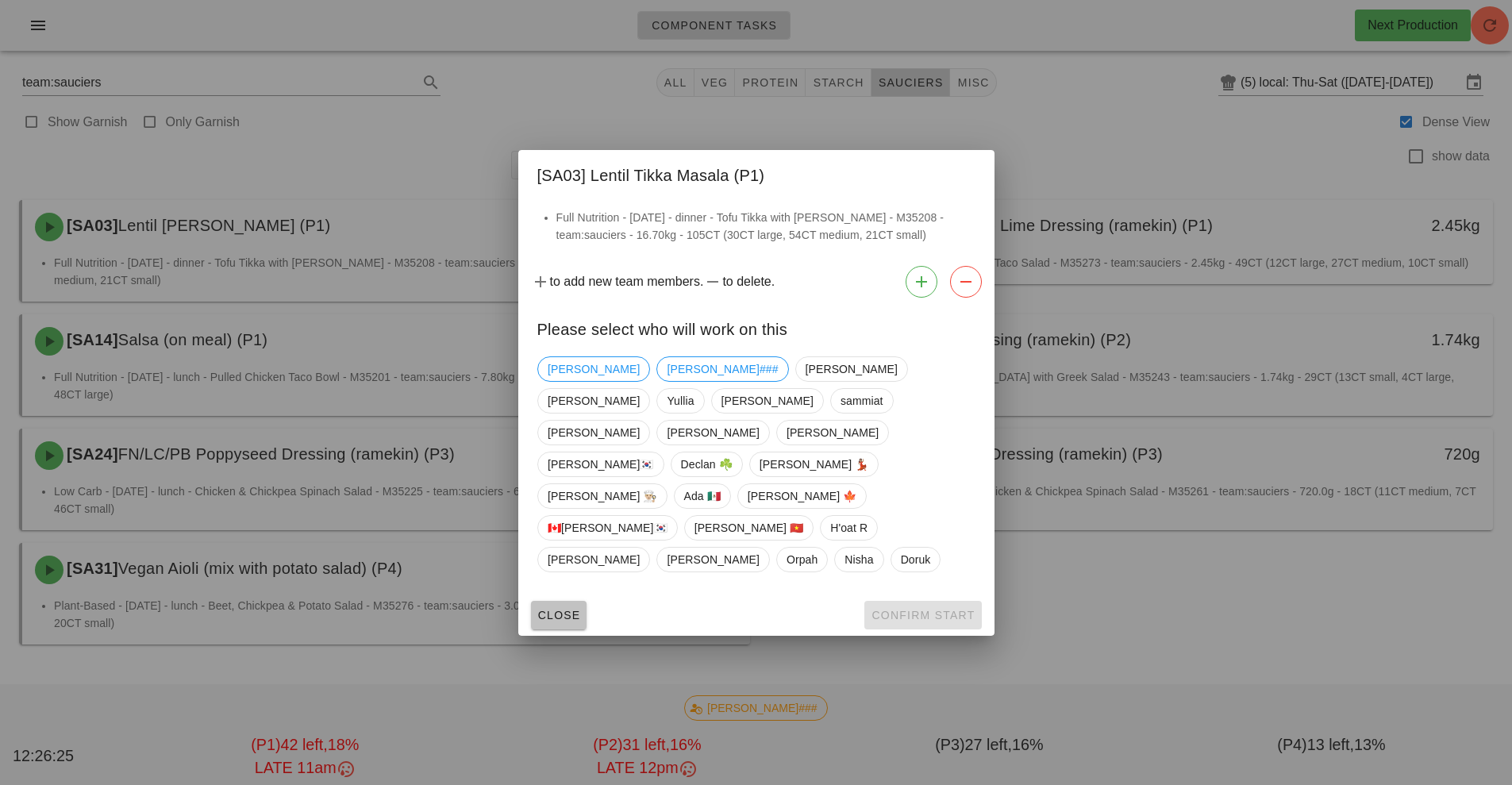
click at [556, 609] on span "Close" at bounding box center [559, 615] width 44 height 13
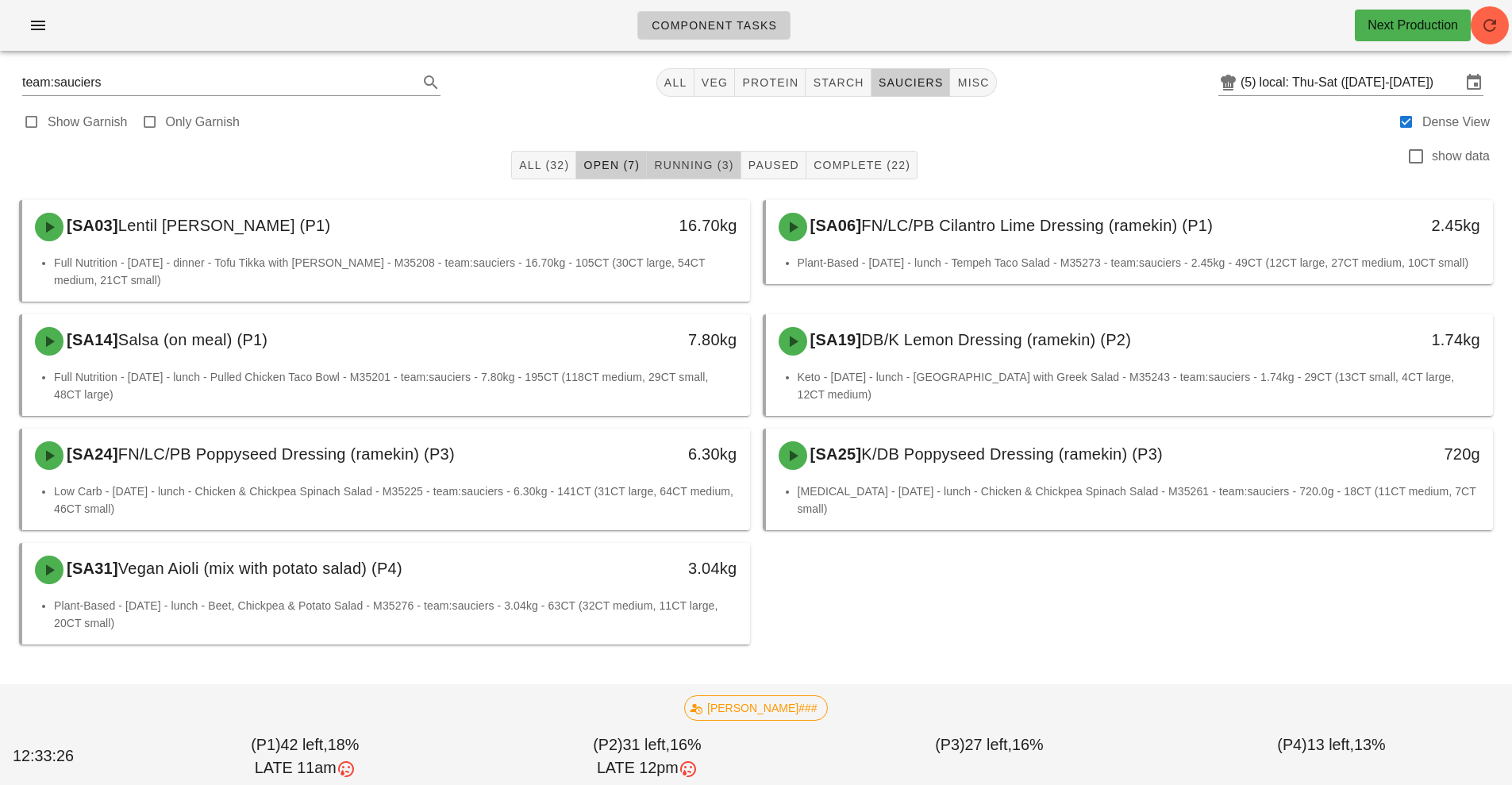
click at [708, 170] on span "Running (3)" at bounding box center [693, 165] width 80 height 13
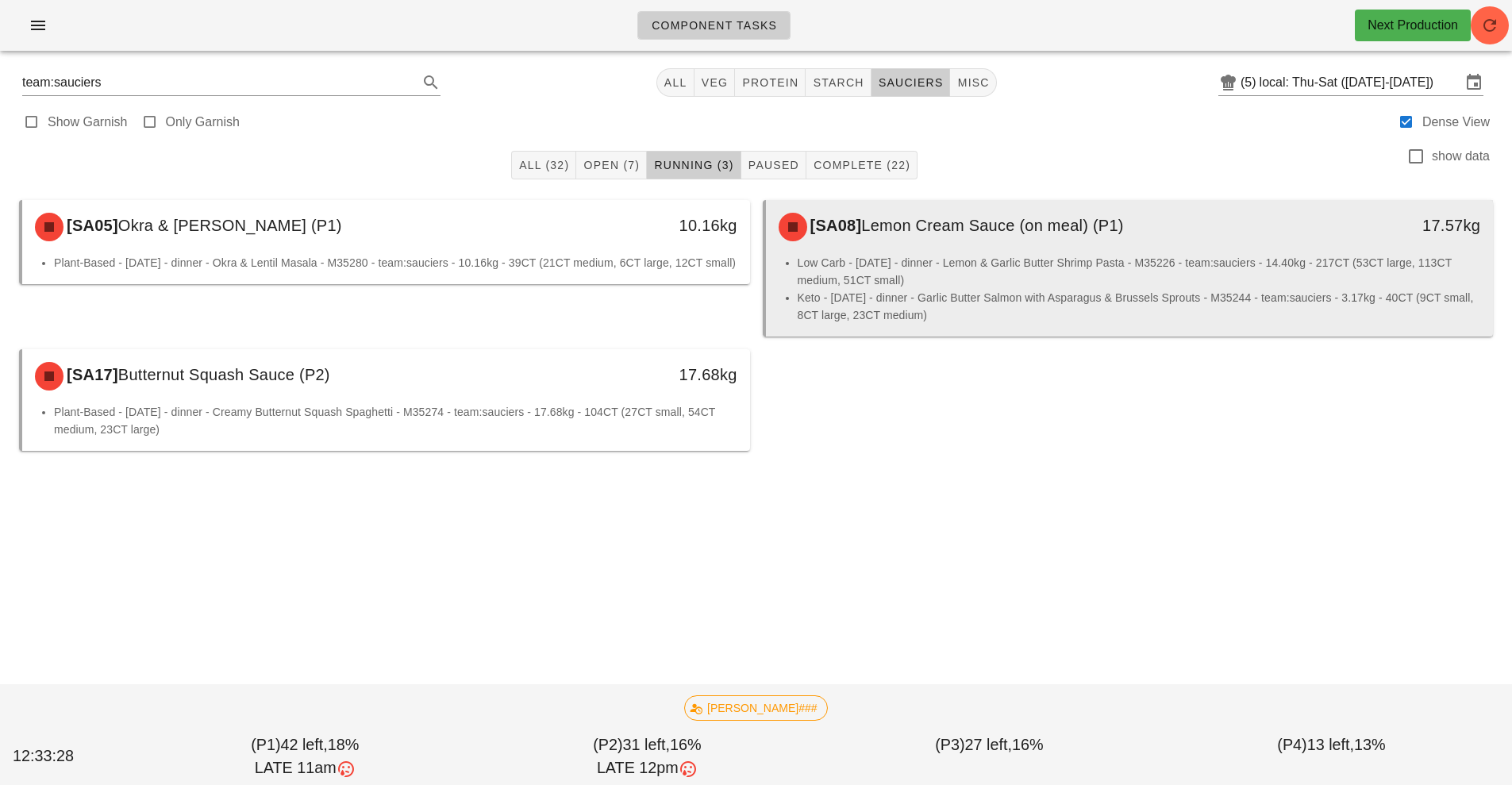
click at [932, 285] on li "Low Carb - [DATE] - dinner - Lemon & Garlic Butter Shrimp Pasta - M35226 - team…" at bounding box center [1139, 271] width 683 height 35
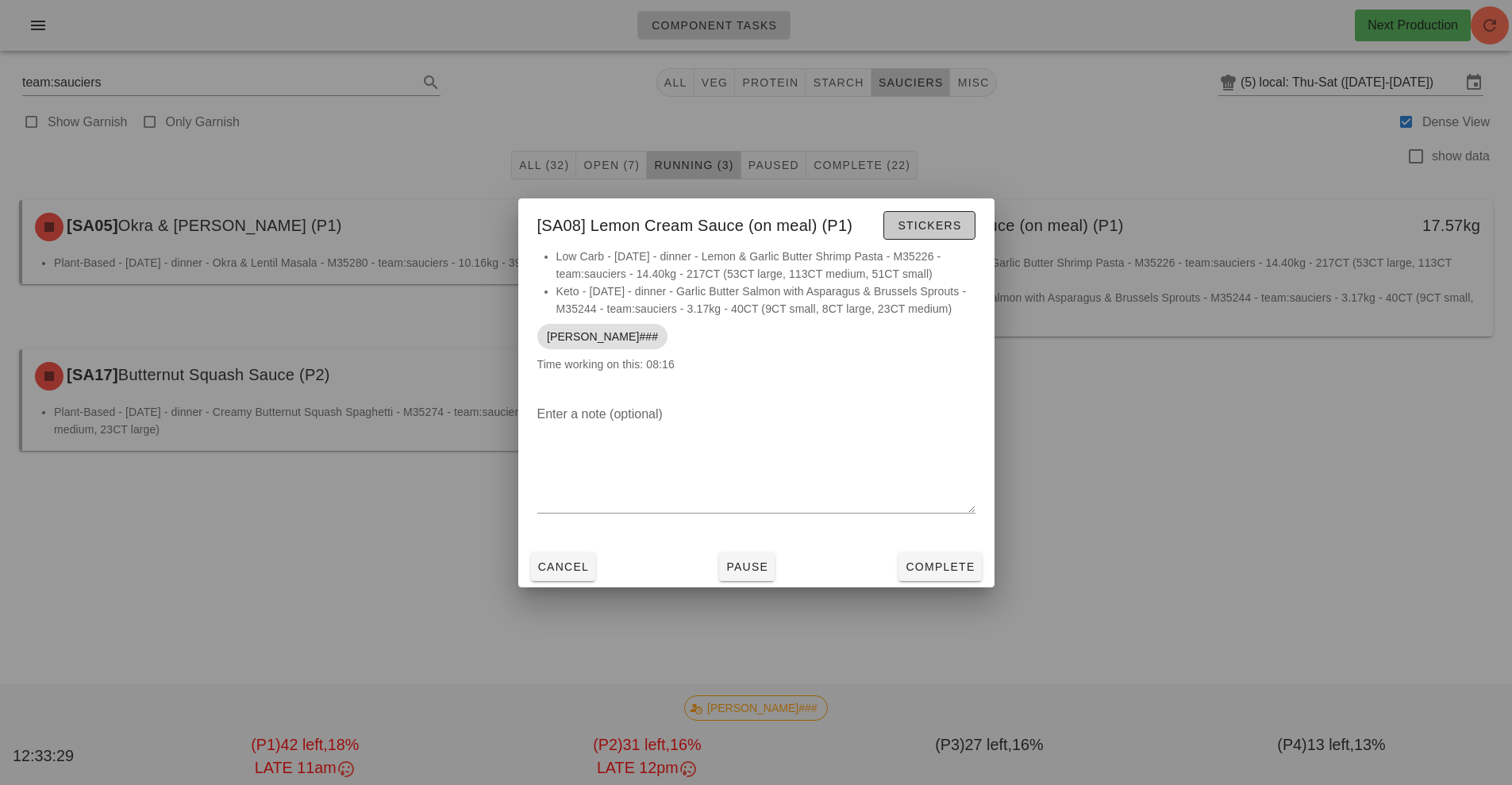
click at [929, 211] on button "Stickers" at bounding box center [929, 226] width 92 height 29
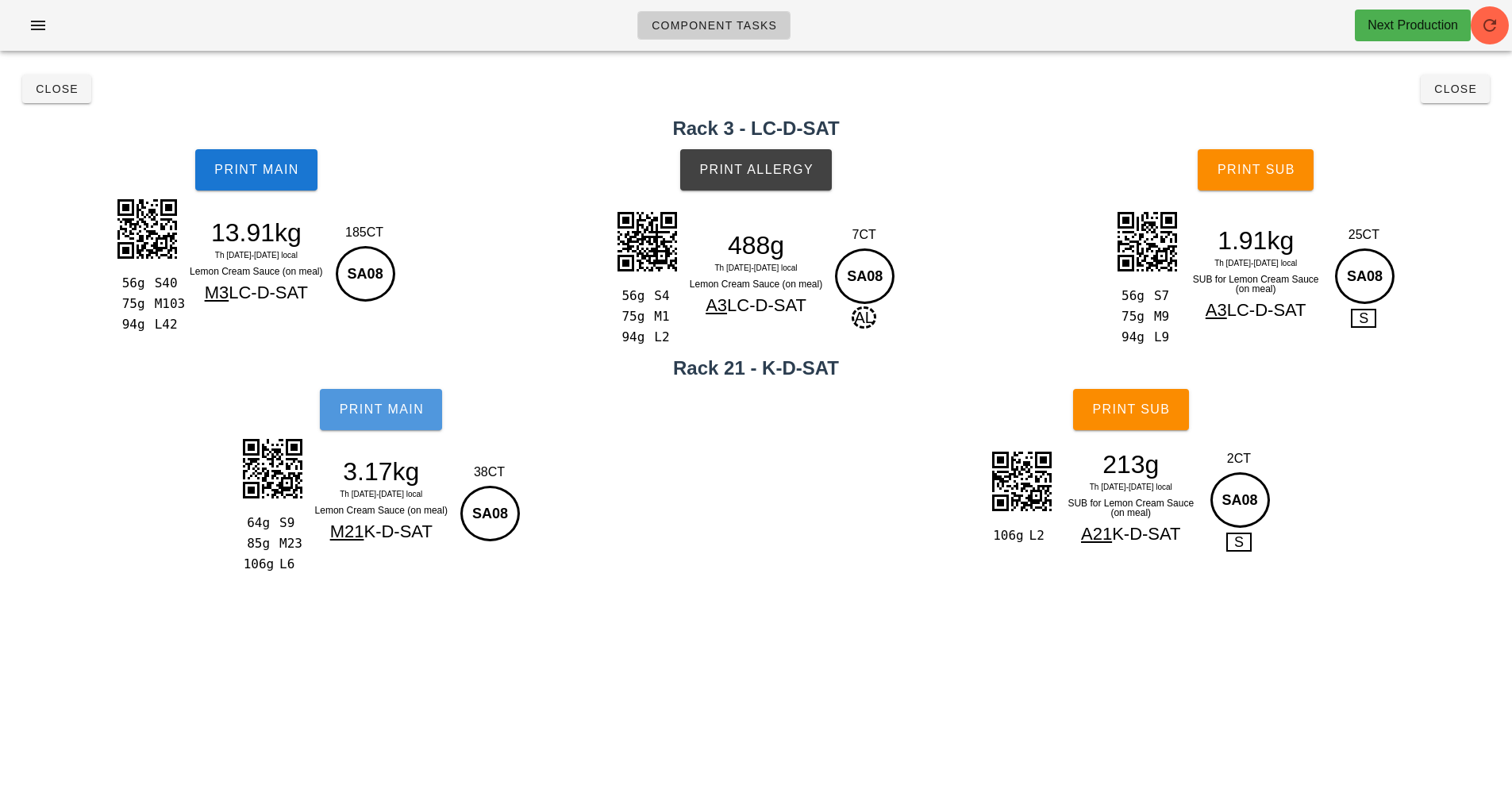
click at [380, 424] on button "Print Main" at bounding box center [381, 410] width 122 height 41
click at [1120, 410] on span "Print Sub" at bounding box center [1130, 410] width 78 height 14
click at [305, 184] on button "Print Main" at bounding box center [256, 170] width 122 height 41
click at [249, 184] on button "Print Main" at bounding box center [256, 170] width 122 height 41
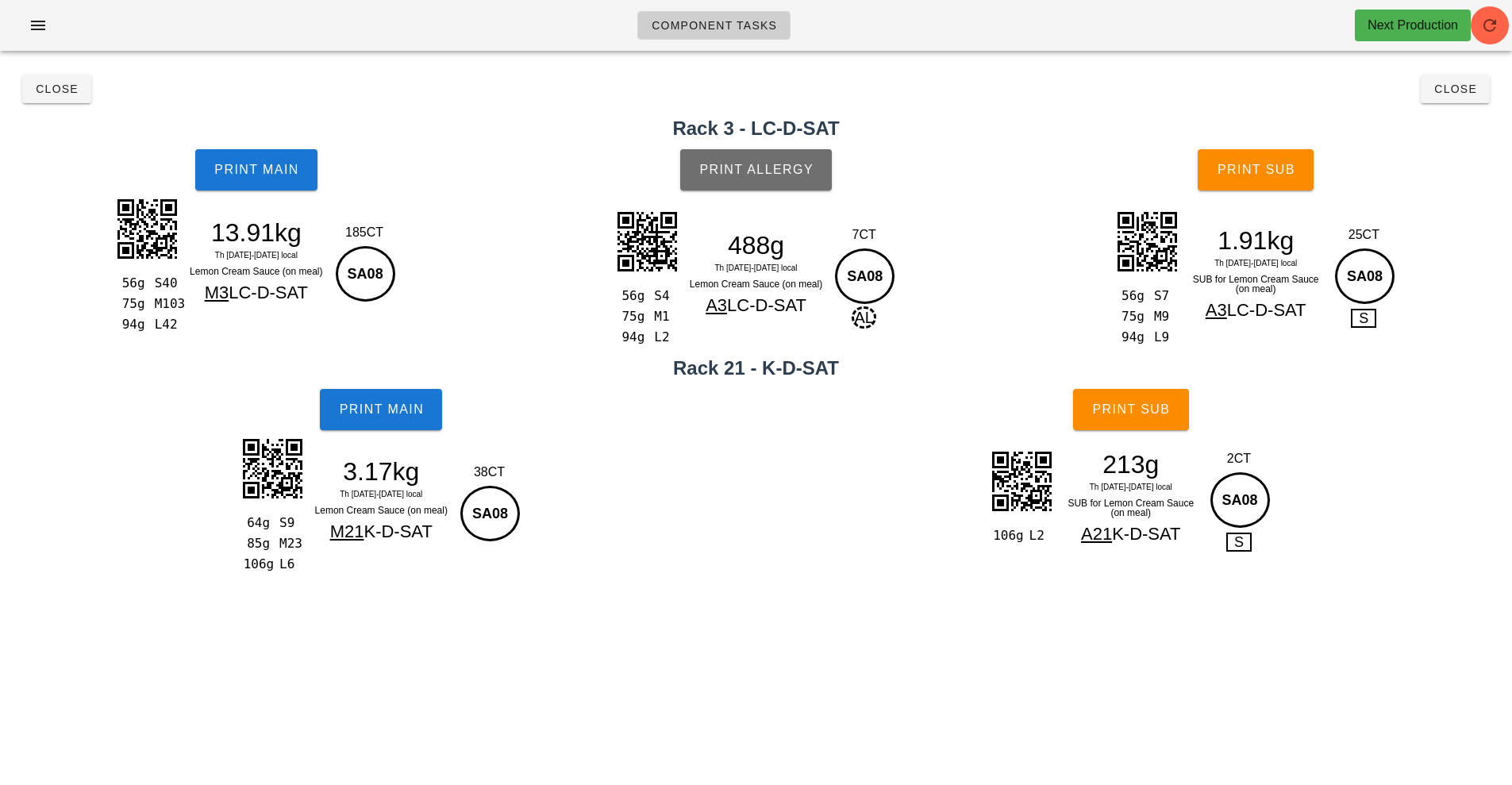
click at [758, 184] on button "Print Allergy" at bounding box center [756, 170] width 152 height 41
click at [1276, 165] on span "Print Sub" at bounding box center [1255, 170] width 78 height 14
click at [1244, 180] on button "Print Sub" at bounding box center [1255, 170] width 116 height 41
click at [47, 93] on span "Close" at bounding box center [57, 89] width 44 height 13
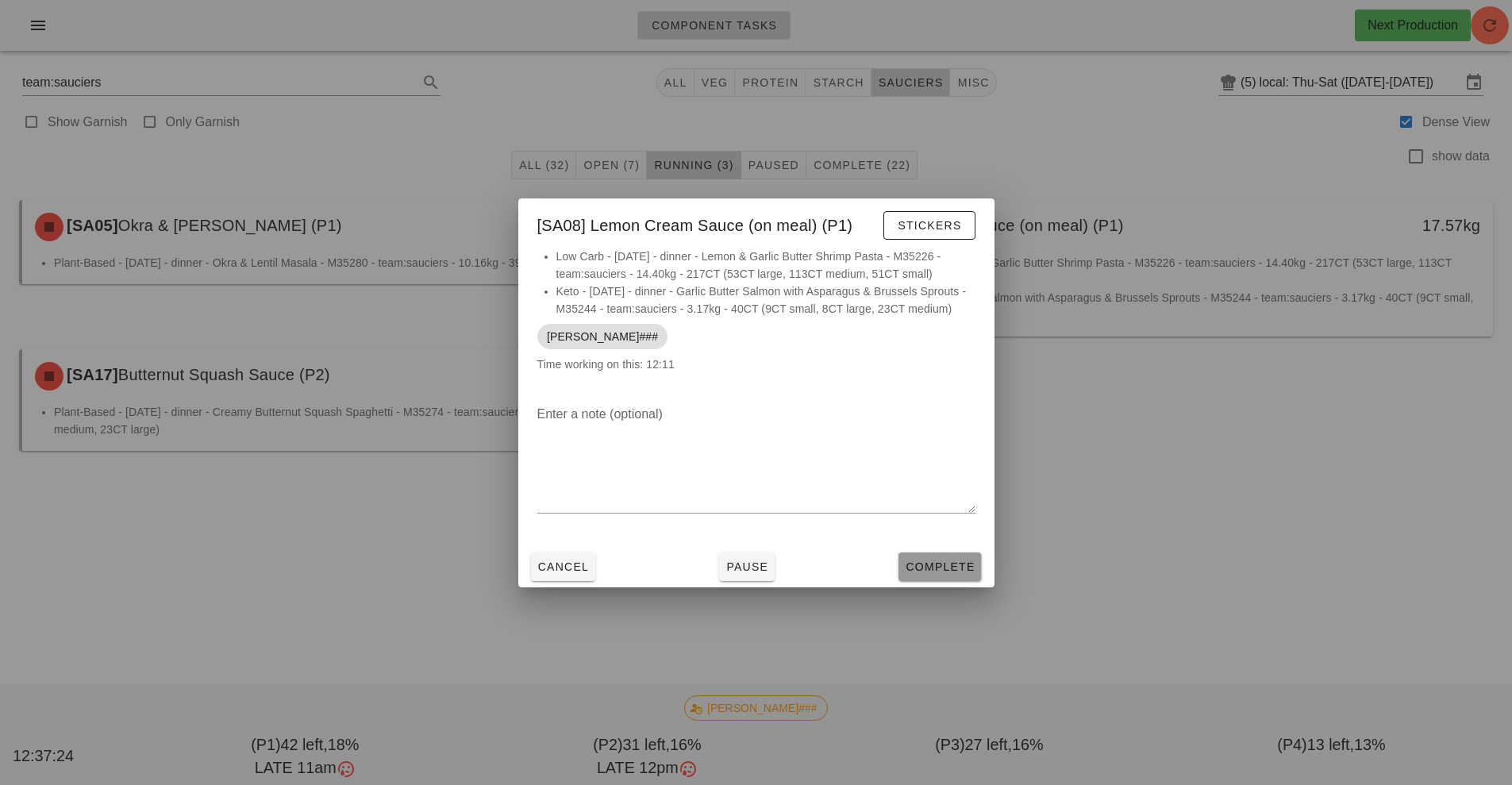
click at [940, 556] on button "Complete" at bounding box center [939, 566] width 83 height 29
